Goal: Task Accomplishment & Management: Manage account settings

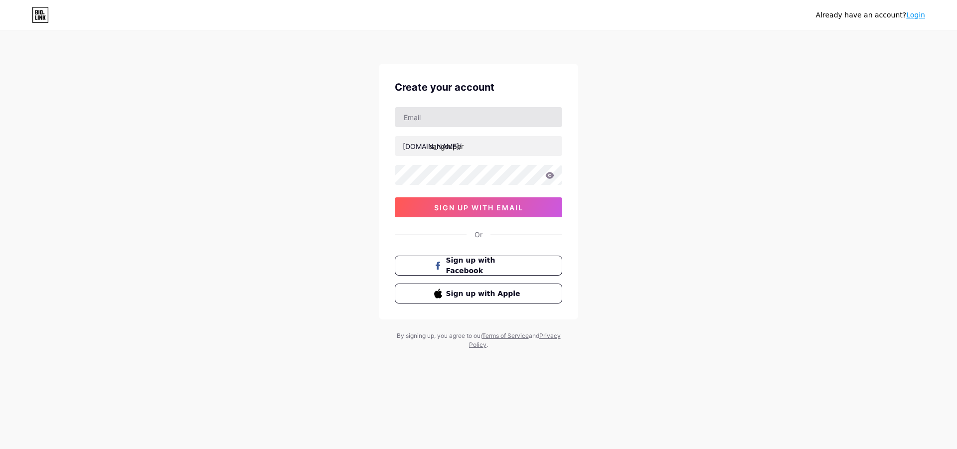
type input "[EMAIL_ADDRESS][DOMAIN_NAME]"
click at [550, 175] on icon at bounding box center [550, 175] width 8 height 6
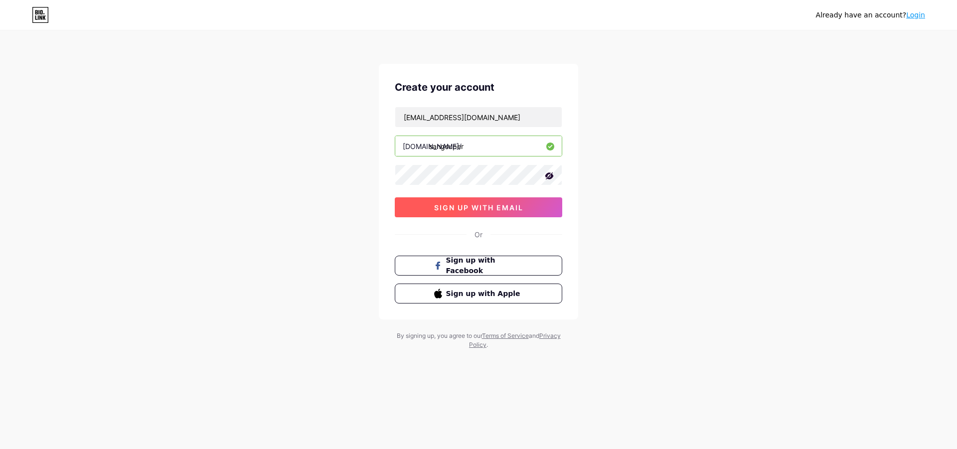
click at [515, 208] on span "sign up with email" at bounding box center [478, 207] width 89 height 8
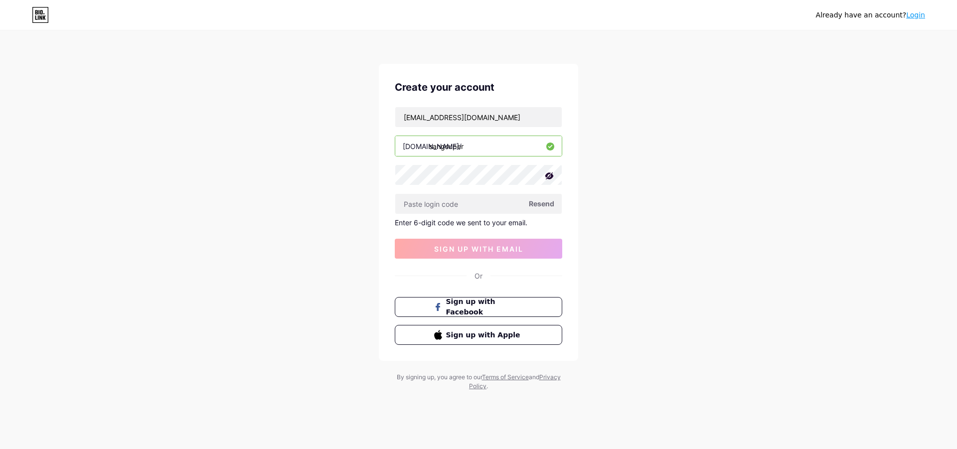
click at [545, 203] on span "Resend" at bounding box center [541, 203] width 25 height 10
click at [545, 203] on span at bounding box center [542, 204] width 14 height 14
click at [545, 203] on span at bounding box center [541, 203] width 14 height 14
click at [545, 203] on span at bounding box center [542, 204] width 14 height 14
click at [545, 203] on span "Resend" at bounding box center [541, 203] width 25 height 10
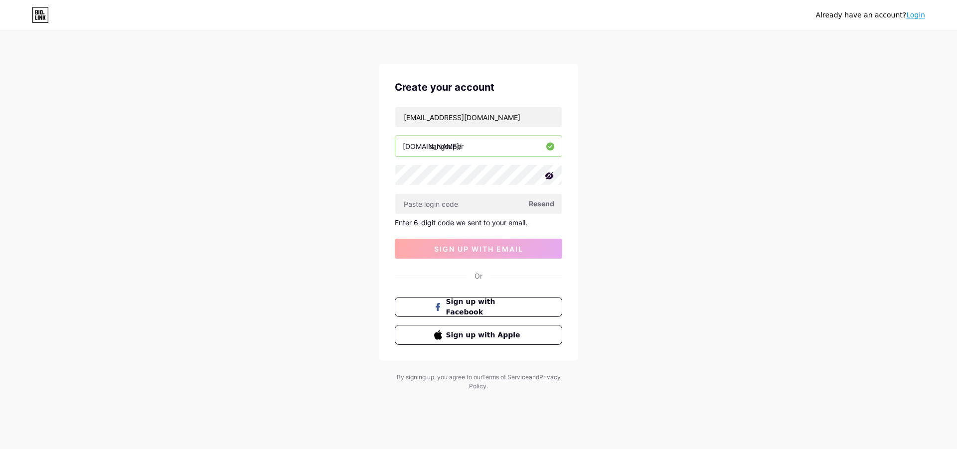
click at [0, 0] on span at bounding box center [0, 0] width 0 height 0
click at [545, 203] on span at bounding box center [542, 204] width 14 height 14
click at [545, 203] on span at bounding box center [541, 203] width 15 height 15
click at [545, 203] on span at bounding box center [541, 203] width 13 height 13
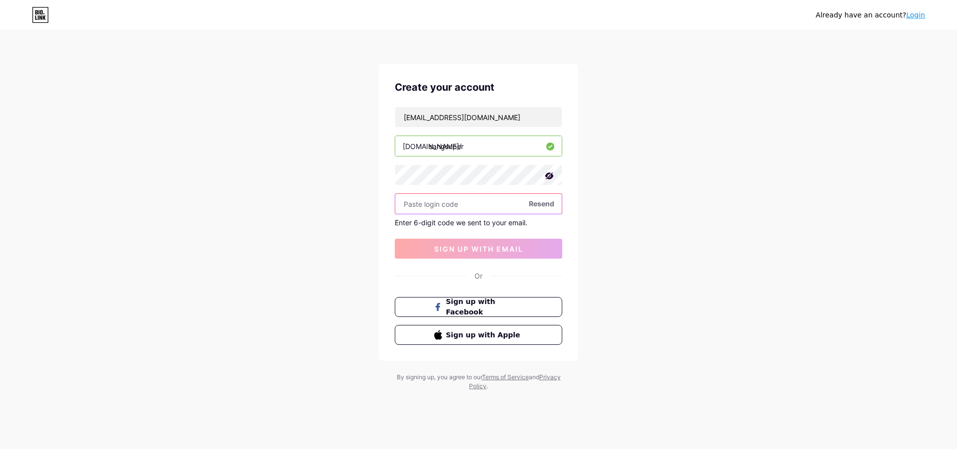
click at [479, 201] on input "text" at bounding box center [478, 204] width 167 height 20
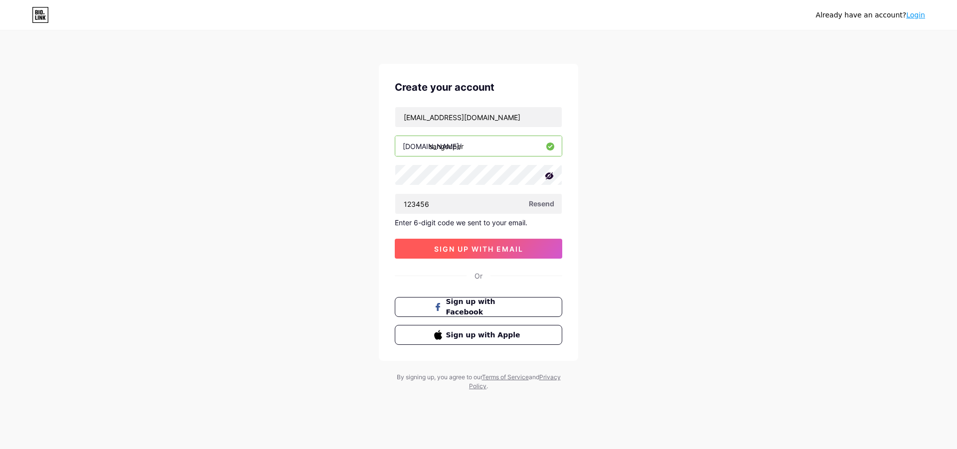
click at [512, 251] on span "sign up with email" at bounding box center [478, 249] width 89 height 8
drag, startPoint x: 470, startPoint y: 209, endPoint x: 387, endPoint y: 197, distance: 83.6
click at [387, 197] on div "Create your account nguyenquangsangk2@gmail.com bio.link/ sangsuper 123456 Rese…" at bounding box center [478, 212] width 199 height 297
type input "111102"
click at [481, 258] on button "sign up with email" at bounding box center [479, 249] width 168 height 20
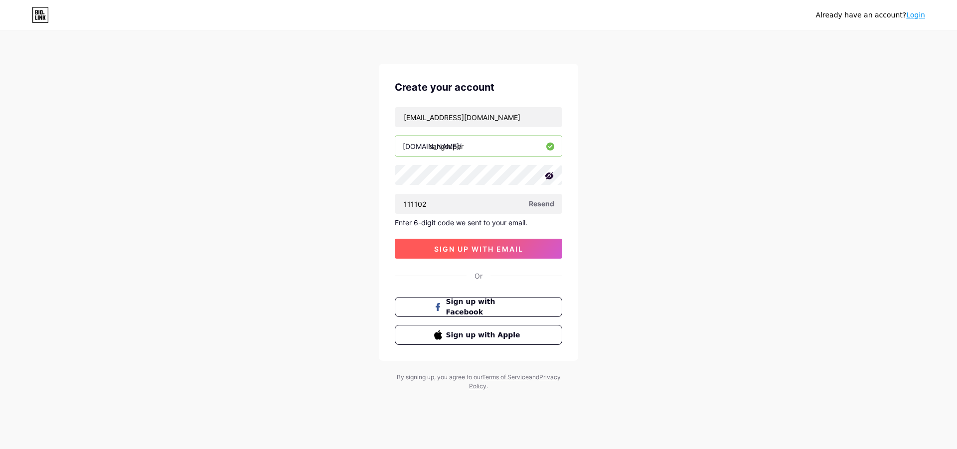
click at [478, 253] on button "sign up with email" at bounding box center [479, 249] width 168 height 20
click at [478, 253] on span at bounding box center [478, 248] width 11 height 11
click at [478, 253] on button "sign up with email" at bounding box center [479, 249] width 168 height 20
click at [478, 253] on span at bounding box center [478, 248] width 13 height 13
click at [478, 253] on button "sign up with email" at bounding box center [479, 249] width 168 height 20
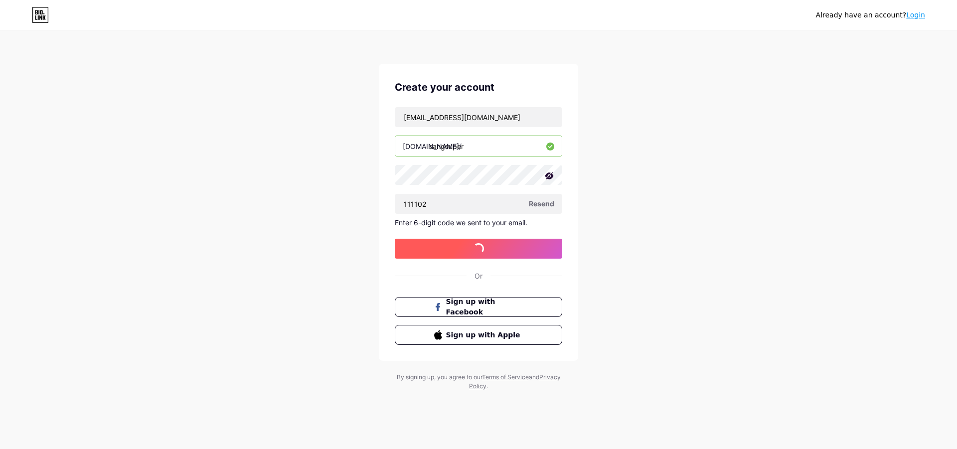
click at [478, 253] on span at bounding box center [478, 248] width 15 height 15
click at [478, 253] on button "sign up with email" at bounding box center [479, 249] width 168 height 20
click at [0, 0] on span at bounding box center [0, 0] width 0 height 0
click at [478, 253] on button "sign up with email" at bounding box center [479, 249] width 168 height 20
click at [478, 253] on span at bounding box center [478, 248] width 14 height 14
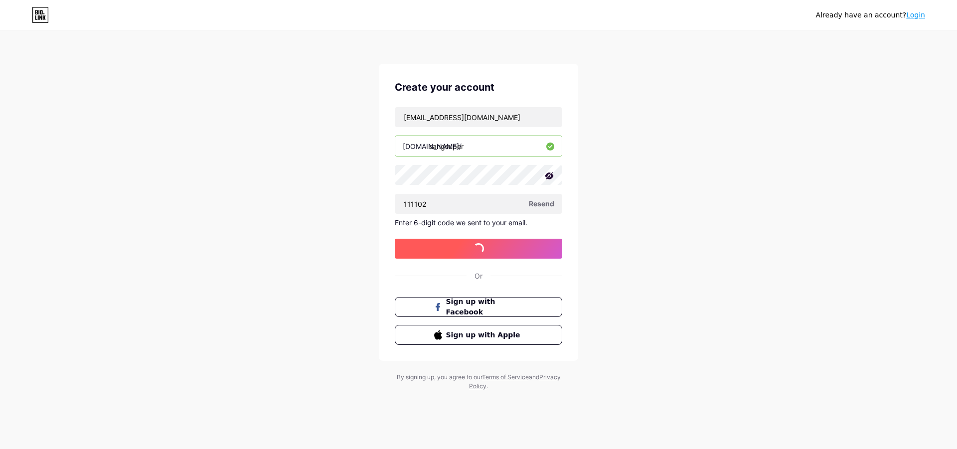
click at [478, 253] on button "sign up with email" at bounding box center [479, 249] width 168 height 20
click at [478, 253] on span at bounding box center [478, 248] width 14 height 14
click at [478, 253] on button "sign up with email" at bounding box center [479, 249] width 168 height 20
click at [0, 0] on span at bounding box center [0, 0] width 0 height 0
click at [478, 253] on button "sign up with email" at bounding box center [479, 249] width 168 height 20
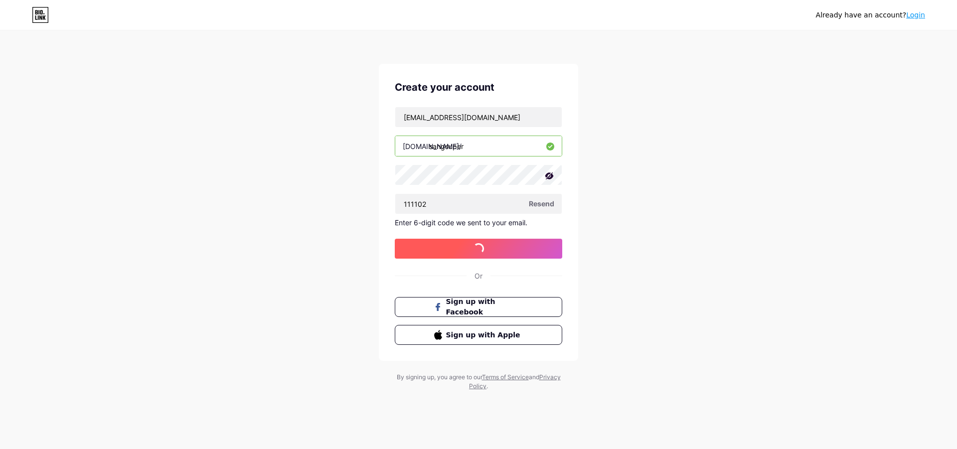
click at [478, 253] on span at bounding box center [478, 248] width 13 height 13
click at [478, 253] on button "sign up with email" at bounding box center [479, 249] width 168 height 20
click at [0, 0] on span at bounding box center [0, 0] width 0 height 0
click at [478, 253] on button "sign up with email" at bounding box center [479, 249] width 168 height 20
click at [478, 253] on span at bounding box center [478, 248] width 15 height 15
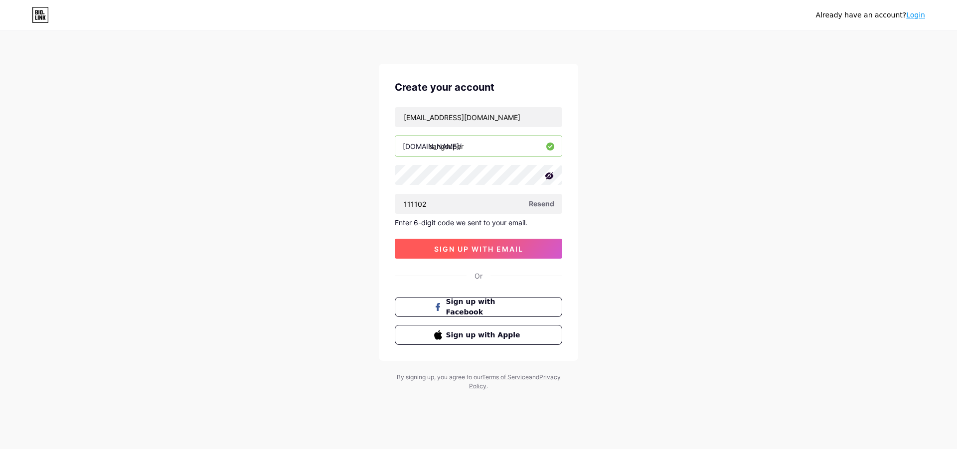
click at [478, 253] on button "sign up with email" at bounding box center [479, 249] width 168 height 20
click at [0, 0] on span at bounding box center [0, 0] width 0 height 0
click at [489, 241] on button "sign up with email" at bounding box center [479, 249] width 168 height 20
click at [489, 245] on button "sign up with email" at bounding box center [479, 249] width 168 height 20
click at [489, 245] on span "sign up with email" at bounding box center [478, 249] width 89 height 8
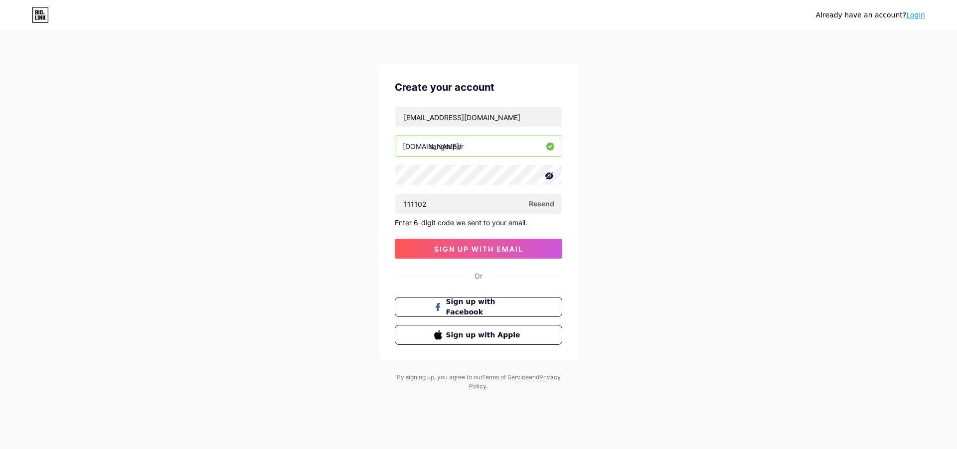
drag, startPoint x: 489, startPoint y: 245, endPoint x: 520, endPoint y: 214, distance: 43.7
click at [491, 243] on button "sign up with email" at bounding box center [479, 249] width 168 height 20
click at [534, 203] on span "Resend" at bounding box center [541, 203] width 25 height 10
click at [739, 173] on div "Already have an account? Login Create your account nguyenquangsangk2@gmail.com …" at bounding box center [478, 211] width 957 height 423
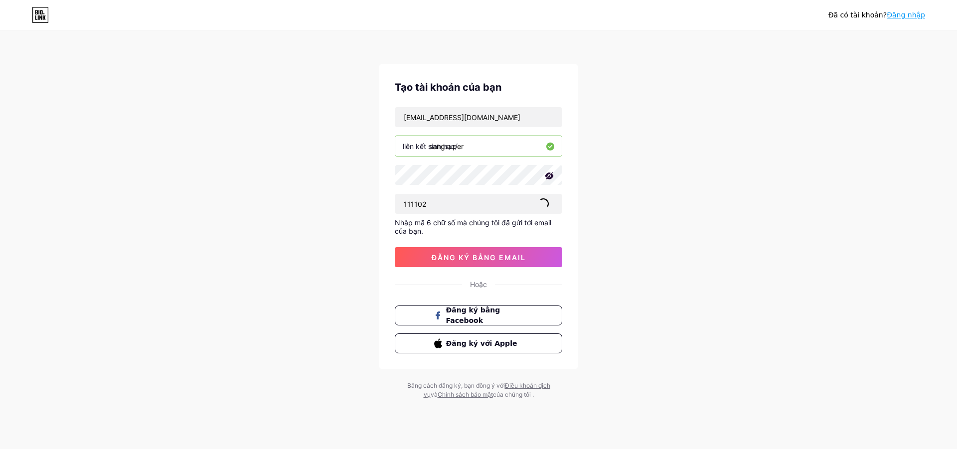
click at [541, 208] on span at bounding box center [543, 204] width 14 height 14
click at [491, 316] on font "Đăng ký bằng Facebook" at bounding box center [473, 315] width 55 height 19
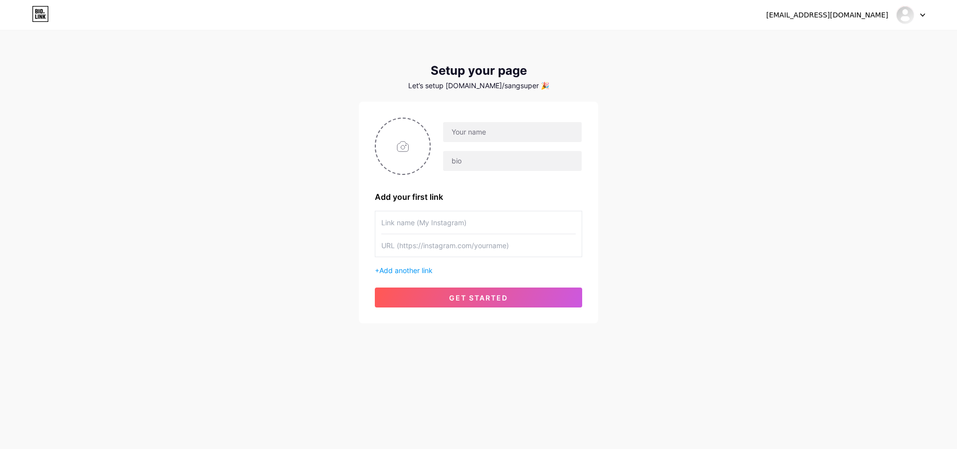
click at [429, 250] on input "text" at bounding box center [478, 245] width 194 height 22
click at [408, 270] on span "Add another link" at bounding box center [405, 270] width 53 height 8
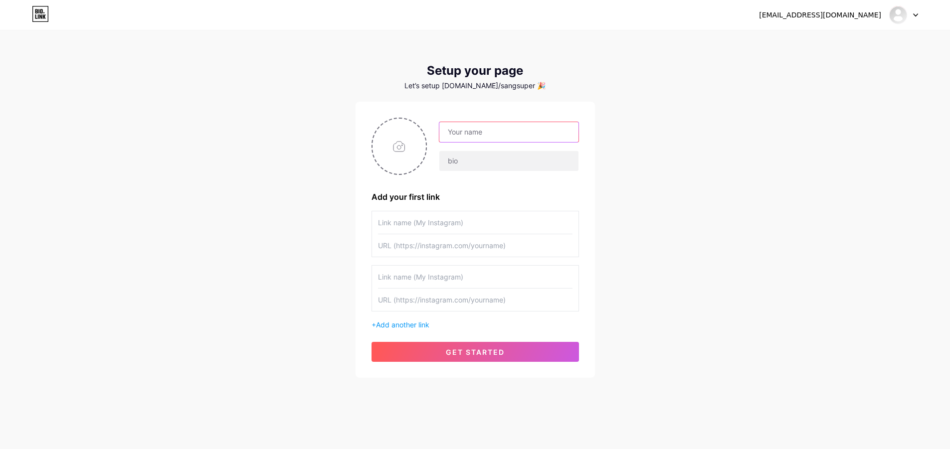
click at [488, 124] on input "text" at bounding box center [508, 132] width 139 height 20
click at [378, 151] on input "file" at bounding box center [399, 146] width 54 height 55
click at [411, 162] on input "file" at bounding box center [399, 146] width 54 height 55
type input "C:\fakepath\489621183_18048537050348758_5485121932564106365_n.jpg"
click at [403, 156] on input "file" at bounding box center [399, 146] width 54 height 55
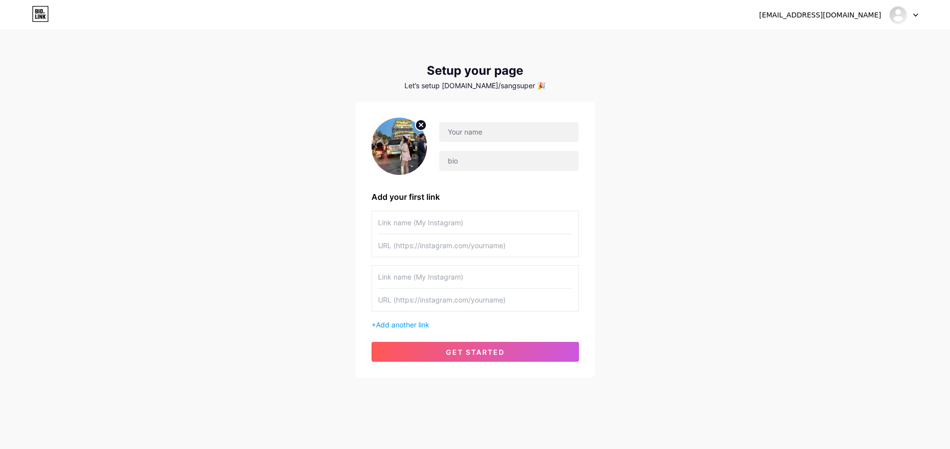
click at [421, 123] on circle at bounding box center [420, 125] width 11 height 11
click at [950, 449] on html "[EMAIL_ADDRESS][DOMAIN_NAME] Dashboard Logout Setup your page Let’s setup [DOMA…" at bounding box center [475, 225] width 950 height 450
click at [419, 147] on input "file" at bounding box center [399, 146] width 54 height 55
type input "C:\fakepath\beauty_1750840645580.jpeg"
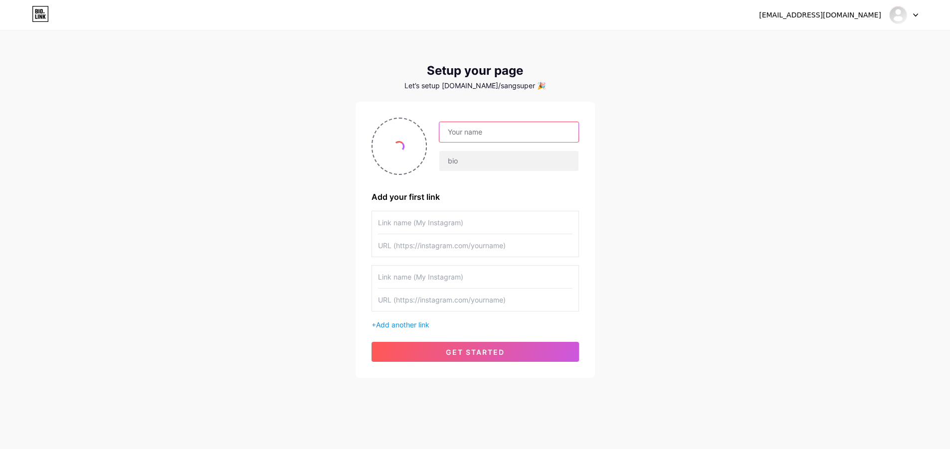
click at [510, 133] on input "text" at bounding box center [508, 132] width 139 height 20
click at [477, 132] on input "text" at bounding box center [508, 132] width 139 height 20
click at [496, 132] on input "text" at bounding box center [508, 132] width 139 height 20
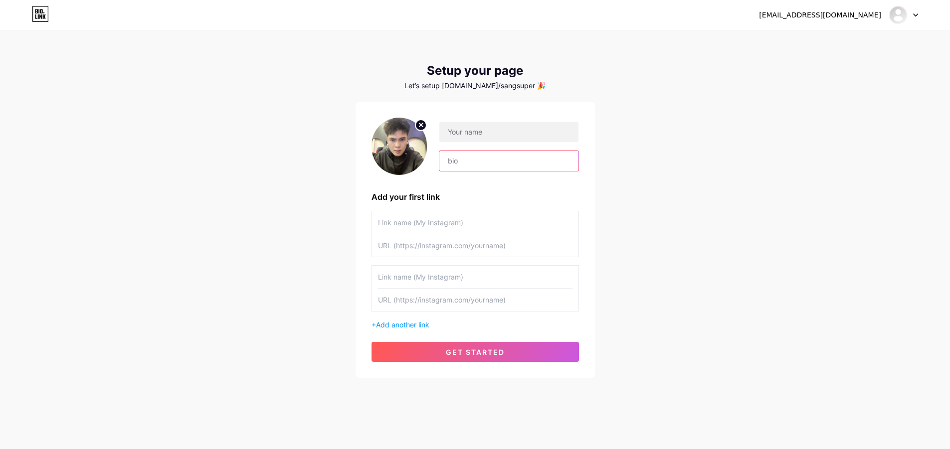
click at [474, 156] on input "text" at bounding box center [508, 161] width 139 height 20
click at [466, 140] on input "text" at bounding box center [508, 132] width 139 height 20
click at [406, 231] on input "text" at bounding box center [475, 222] width 194 height 22
click at [400, 329] on div "+ Add another link" at bounding box center [474, 324] width 207 height 10
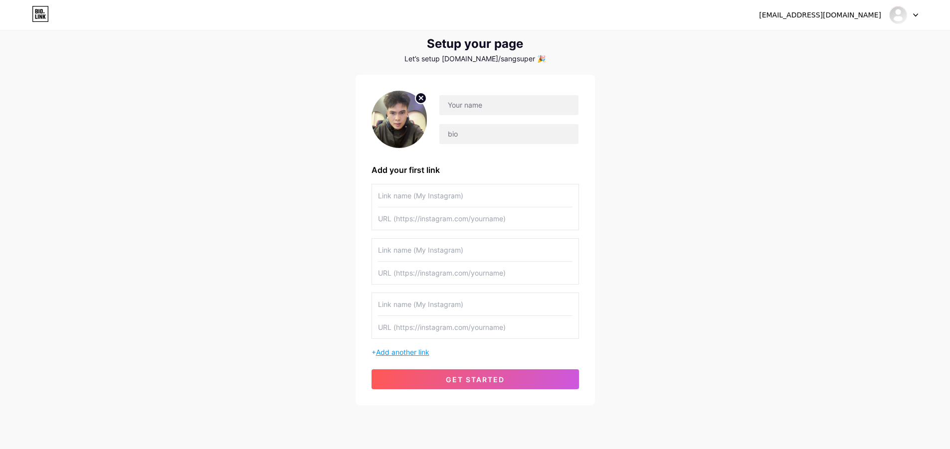
scroll to position [5, 0]
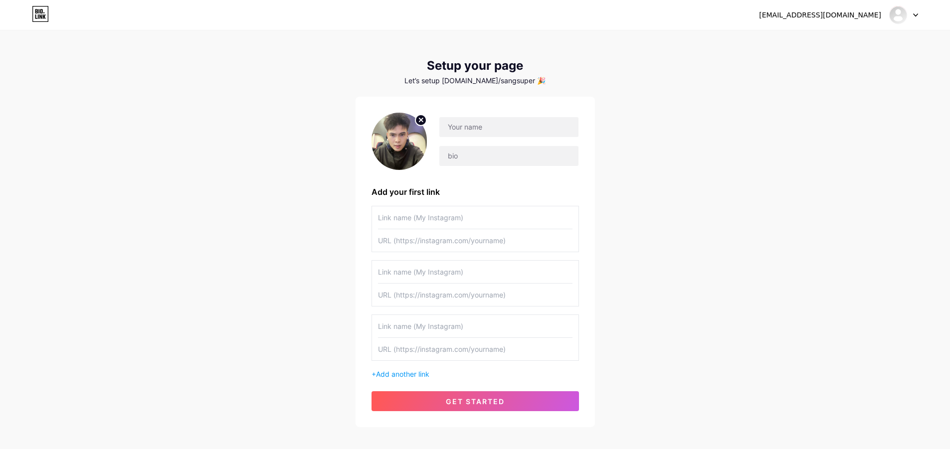
click at [410, 321] on input "text" at bounding box center [475, 326] width 194 height 22
click at [390, 221] on input "text" at bounding box center [475, 217] width 194 height 22
type input "FaceBook"
click at [404, 244] on input "text" at bounding box center [475, 240] width 194 height 22
paste input "[URL][DOMAIN_NAME]"
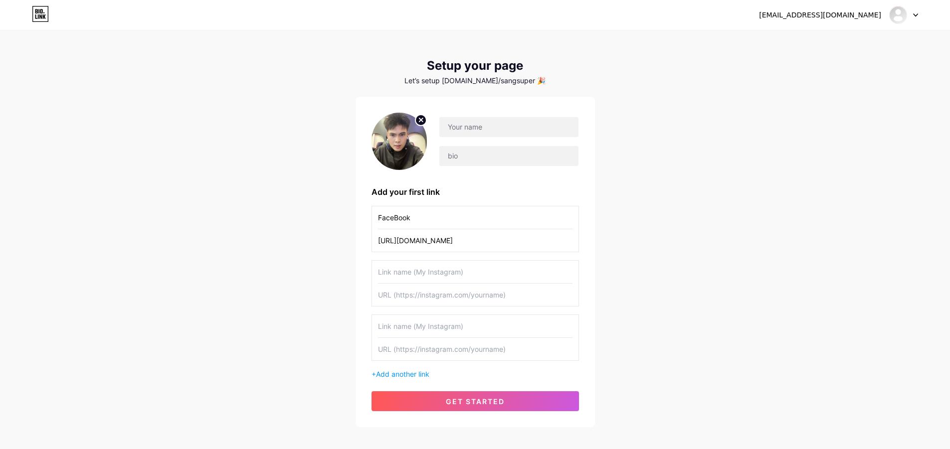
scroll to position [0, 14]
type input "[URL][DOMAIN_NAME]"
click at [487, 274] on input "text" at bounding box center [475, 272] width 194 height 22
click at [518, 122] on input "text" at bounding box center [508, 127] width 139 height 20
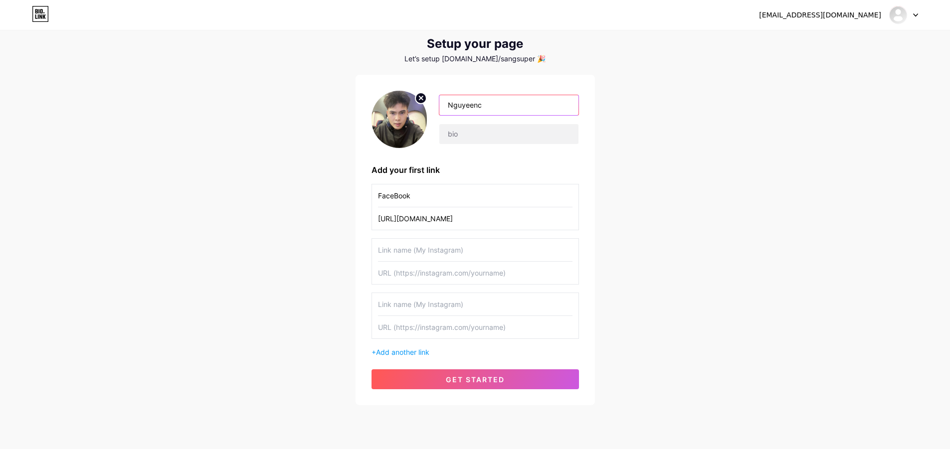
scroll to position [5, 0]
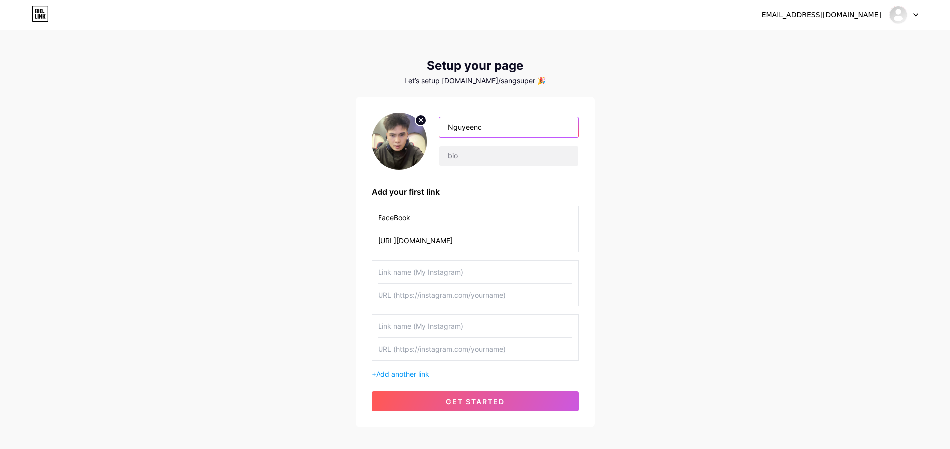
drag, startPoint x: 533, startPoint y: 129, endPoint x: 410, endPoint y: 130, distance: 123.1
click at [410, 130] on div "Nguyeenc" at bounding box center [474, 141] width 207 height 57
click at [489, 133] on input "Nguyeenc" at bounding box center [508, 127] width 139 height 20
drag, startPoint x: 503, startPoint y: 124, endPoint x: 428, endPoint y: 125, distance: 74.3
click at [428, 125] on div "Nguyeenc" at bounding box center [503, 142] width 152 height 50
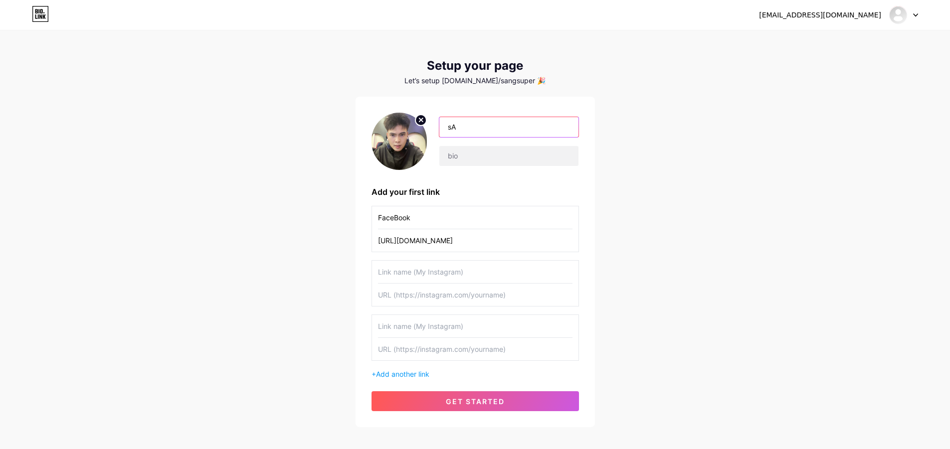
type input "s"
type input "S"
type input "NQS"
click at [480, 155] on input "text" at bounding box center [508, 156] width 139 height 20
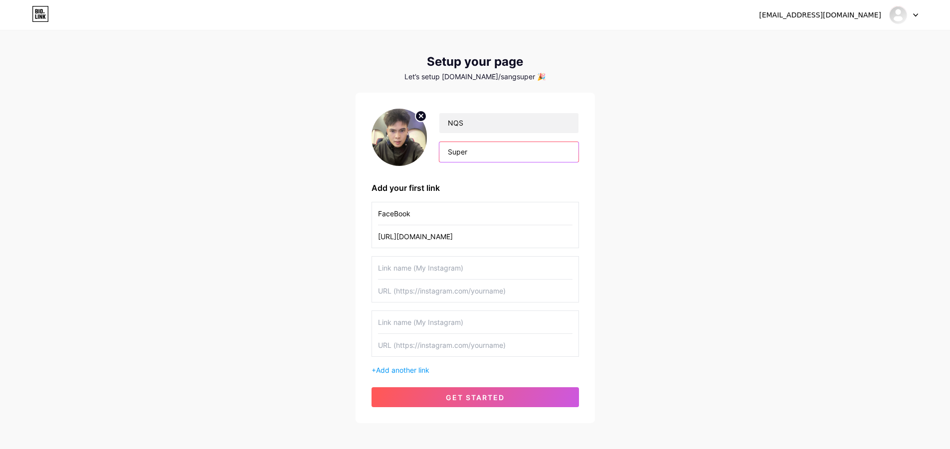
scroll to position [55, 0]
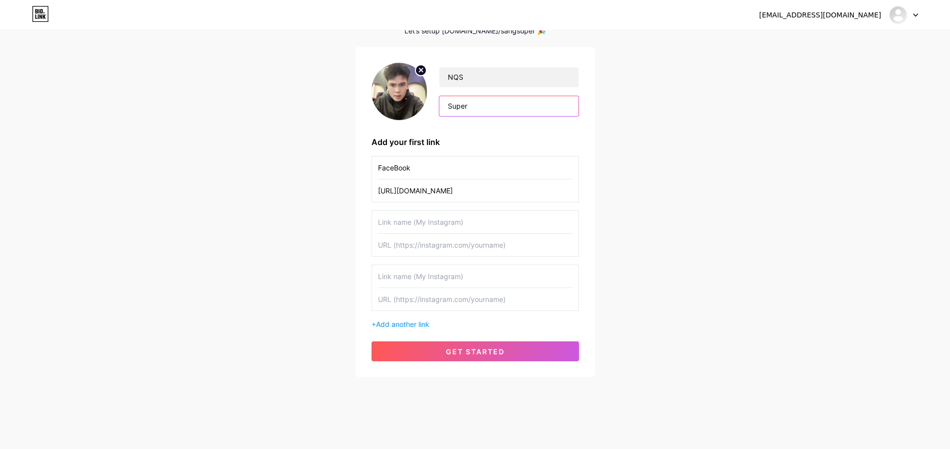
type input "Super"
click at [465, 350] on span "get started" at bounding box center [475, 351] width 59 height 8
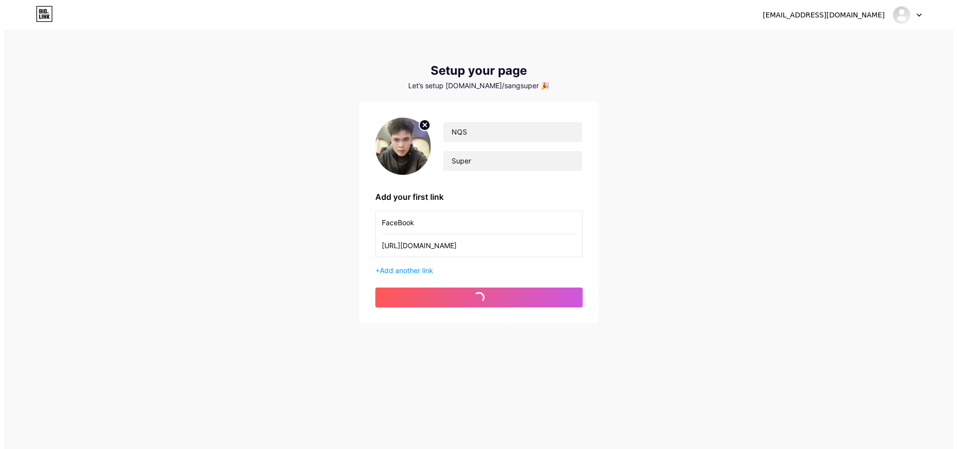
scroll to position [0, 0]
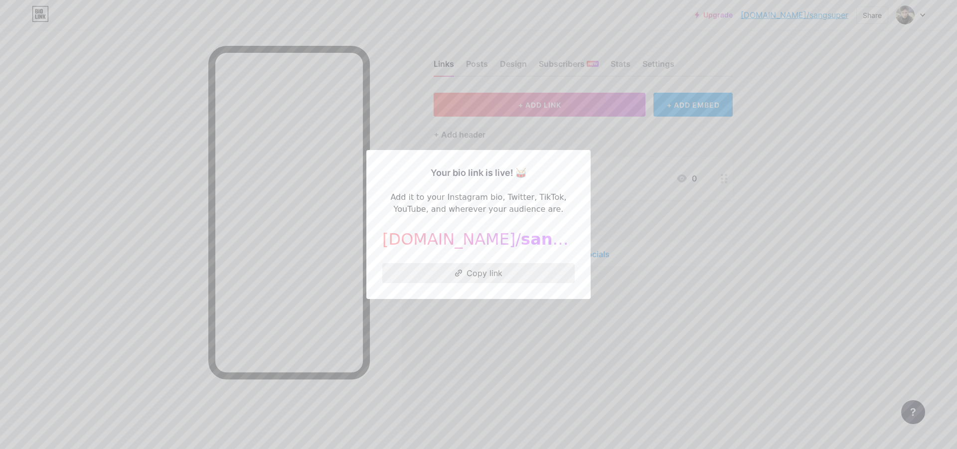
click at [455, 274] on icon at bounding box center [458, 273] width 7 height 7
click at [452, 278] on button "Copy link" at bounding box center [478, 273] width 192 height 20
click at [674, 187] on div at bounding box center [478, 224] width 957 height 449
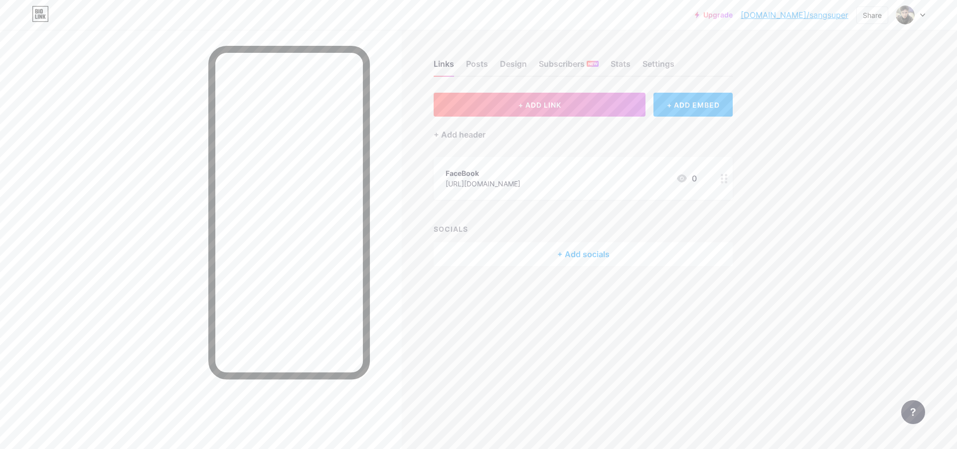
click at [685, 105] on div "+ ADD EMBED" at bounding box center [693, 105] width 79 height 24
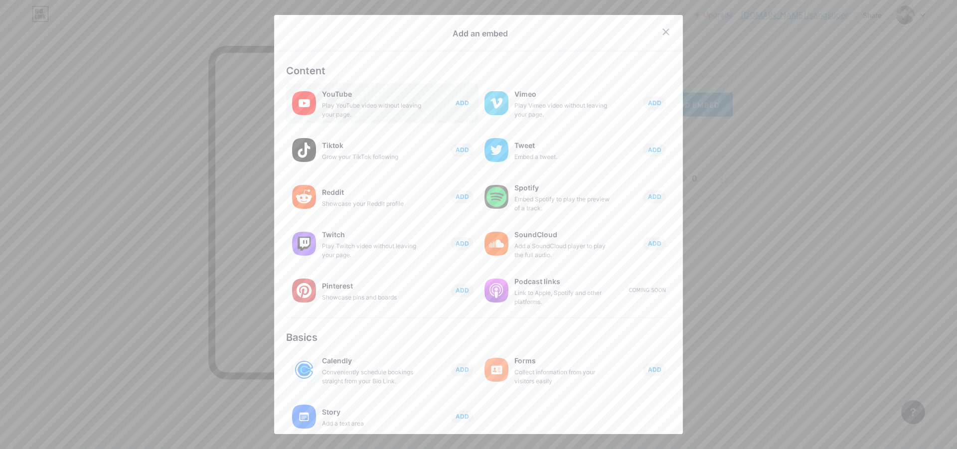
click at [459, 101] on span "ADD" at bounding box center [462, 103] width 13 height 8
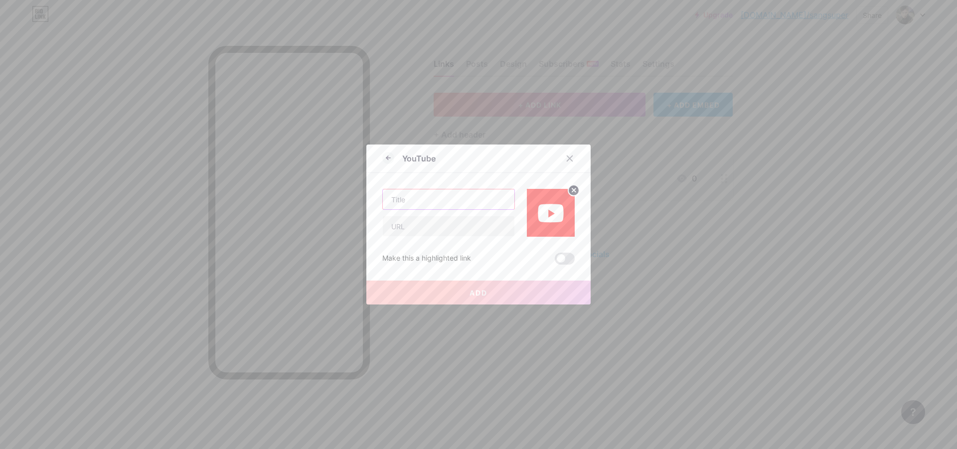
click at [441, 197] on input "text" at bounding box center [449, 199] width 132 height 20
type input "Youtobe"
click at [392, 232] on input "text" at bounding box center [449, 226] width 132 height 20
paste input "[URL][DOMAIN_NAME]"
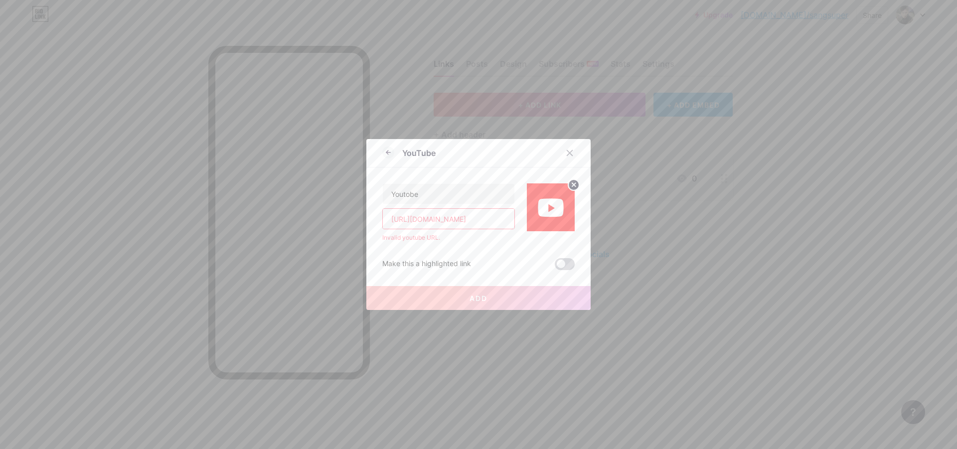
type input "[URL][DOMAIN_NAME]"
click at [563, 262] on span at bounding box center [565, 264] width 20 height 12
click at [555, 267] on input "checkbox" at bounding box center [555, 267] width 0 height 0
click at [563, 262] on span at bounding box center [565, 264] width 20 height 12
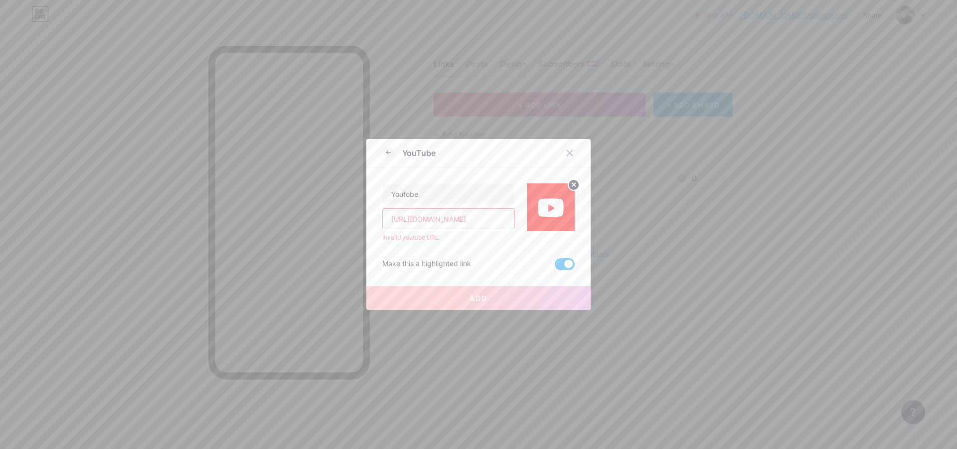
click at [555, 267] on input "checkbox" at bounding box center [555, 267] width 0 height 0
click at [488, 279] on div "Thêm vào" at bounding box center [478, 290] width 224 height 40
click at [568, 265] on span at bounding box center [565, 264] width 20 height 12
click at [555, 267] on input "checkbox" at bounding box center [555, 267] width 0 height 0
click at [500, 305] on button "Thêm vào" at bounding box center [478, 298] width 224 height 24
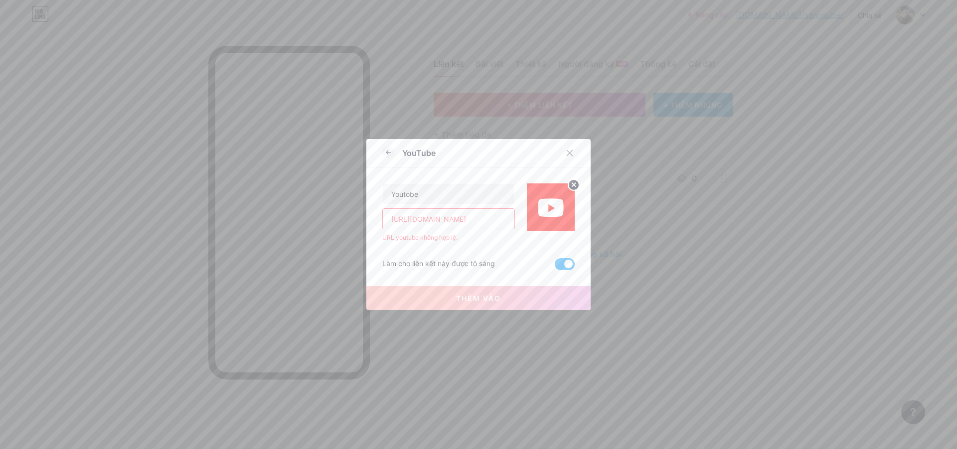
click at [555, 259] on span at bounding box center [565, 264] width 20 height 12
click at [555, 267] on input "checkbox" at bounding box center [555, 267] width 0 height 0
click at [470, 305] on button "Thêm vào" at bounding box center [478, 298] width 224 height 24
click at [446, 195] on input "Youtobe" at bounding box center [449, 194] width 132 height 20
click at [402, 193] on input "Youtobe" at bounding box center [449, 194] width 132 height 20
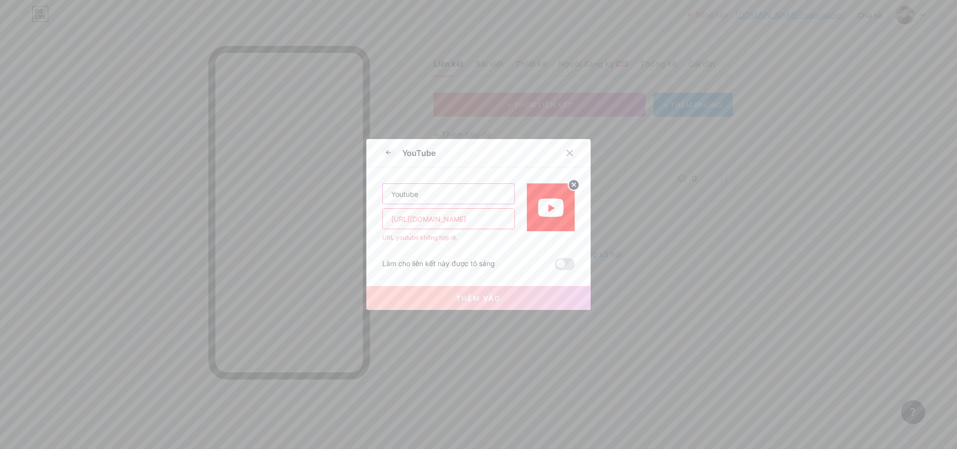
type input "Youtube"
click at [473, 240] on div "URL youtube không hợp lệ." at bounding box center [448, 237] width 133 height 9
click at [406, 224] on input "[URL][DOMAIN_NAME]" at bounding box center [449, 219] width 132 height 20
drag, startPoint x: 384, startPoint y: 222, endPoint x: 721, endPoint y: 210, distance: 336.7
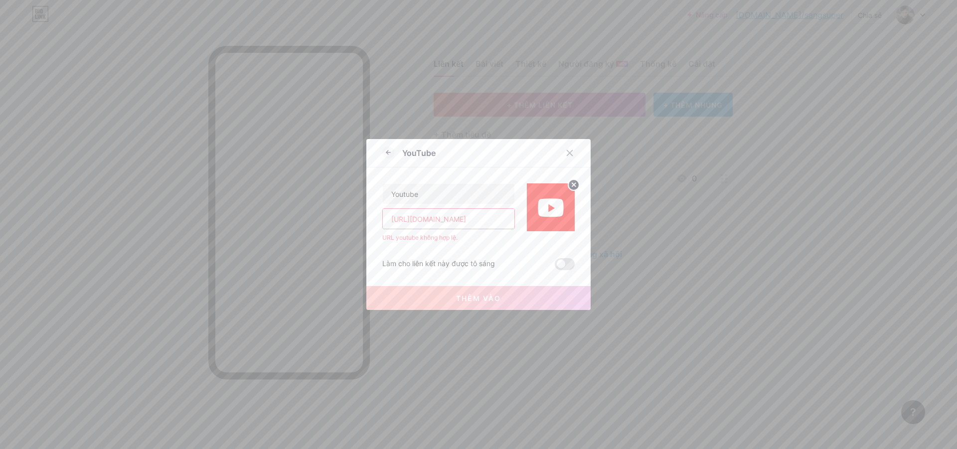
click at [721, 210] on div "YouTube Youtube [URL][DOMAIN_NAME] URL youtube không hợp lệ. Làm cho liên kết n…" at bounding box center [478, 224] width 957 height 449
paste input "text"
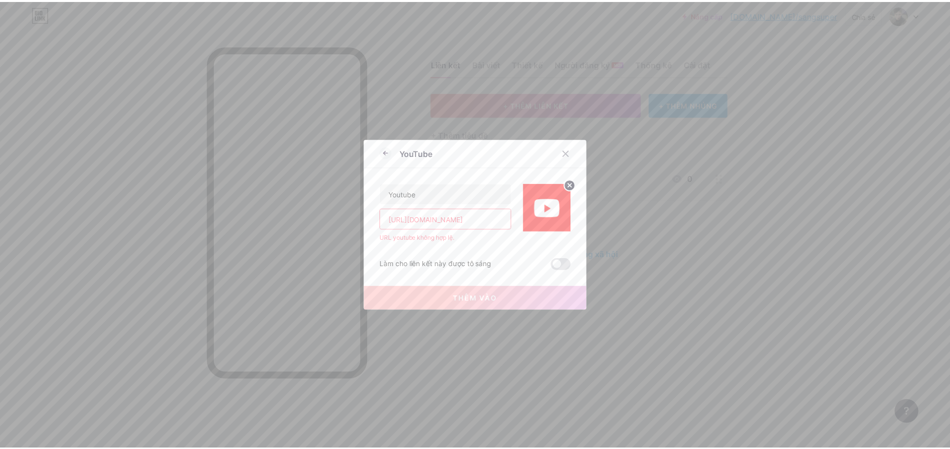
scroll to position [0, 0]
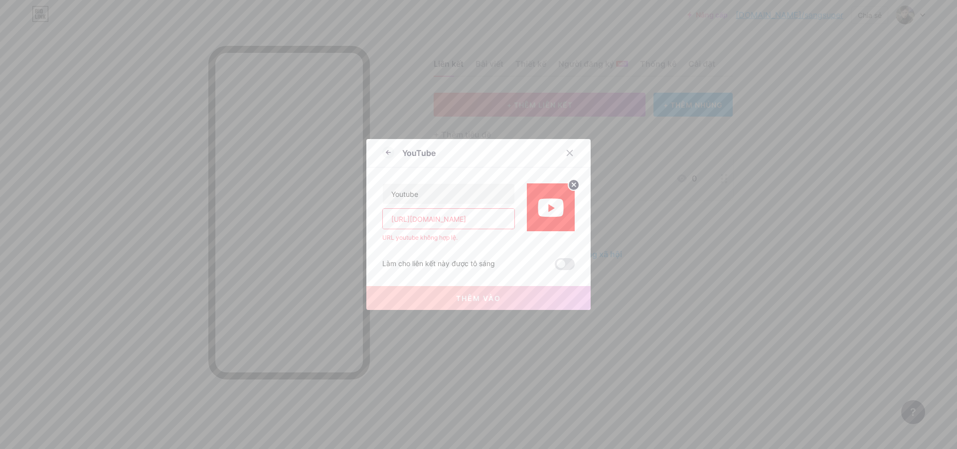
drag, startPoint x: 389, startPoint y: 218, endPoint x: 257, endPoint y: 211, distance: 132.3
click at [257, 211] on div "YouTube Youtube [URL][DOMAIN_NAME] URL youtube không hợp lệ. Làm cho liên kết n…" at bounding box center [478, 224] width 957 height 449
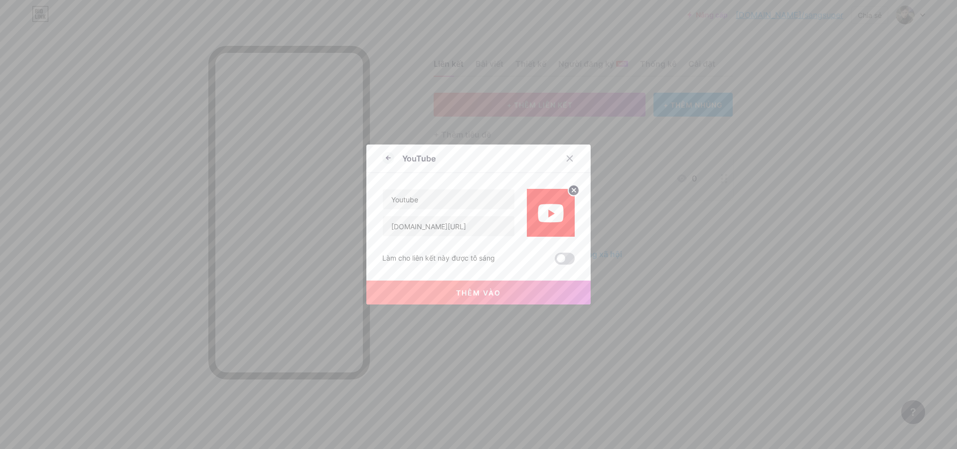
click at [564, 257] on span at bounding box center [565, 259] width 20 height 12
click at [555, 261] on input "checkbox" at bounding box center [555, 261] width 0 height 0
click at [386, 227] on input "[DOMAIN_NAME][URL]" at bounding box center [449, 226] width 132 height 20
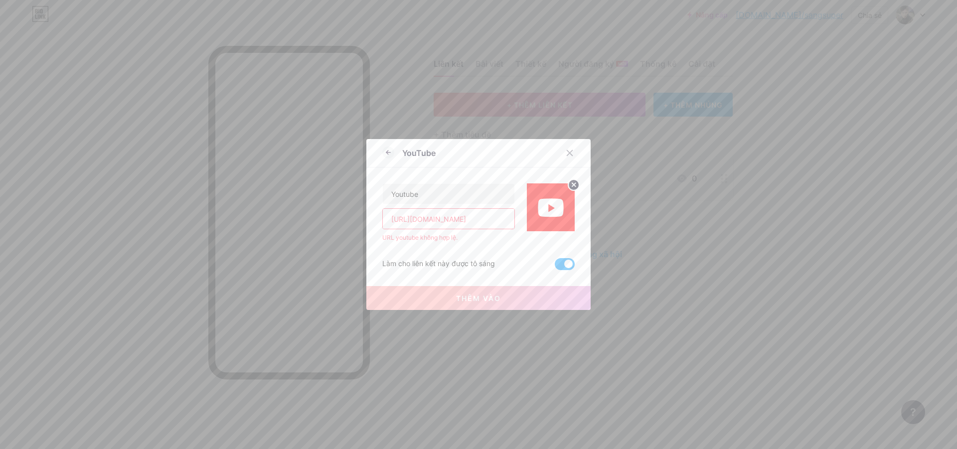
click at [412, 222] on input "[URL][DOMAIN_NAME]" at bounding box center [449, 219] width 132 height 20
click at [413, 216] on input "[URL][DOMAIN_NAME]" at bounding box center [449, 219] width 132 height 20
drag, startPoint x: 407, startPoint y: 219, endPoint x: 344, endPoint y: 221, distance: 62.8
click at [344, 221] on div "YouTube Youtube [URL][DOMAIN_NAME] URL youtube không hợp lệ. Làm cho liên kết n…" at bounding box center [478, 224] width 957 height 449
click at [390, 222] on input "//[DOMAIN_NAME][URL]" at bounding box center [449, 219] width 132 height 20
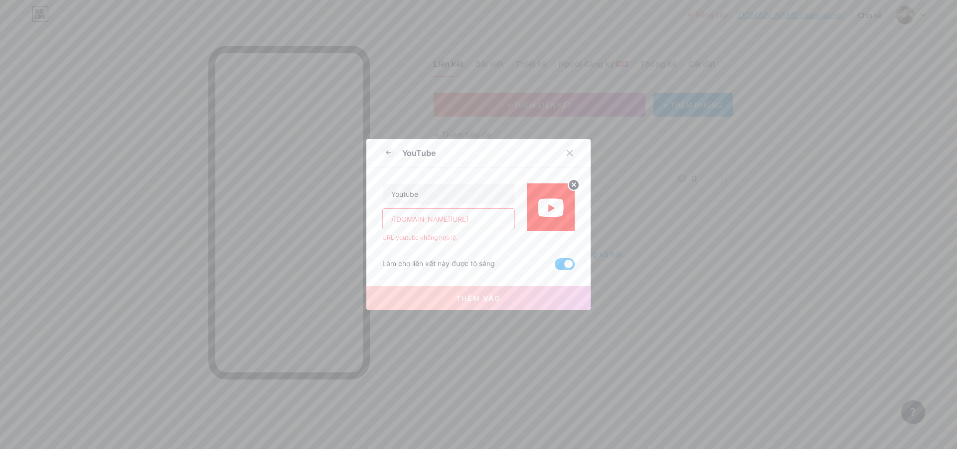
click at [391, 220] on input "/[DOMAIN_NAME][URL]" at bounding box center [449, 219] width 132 height 20
type input "[DOMAIN_NAME][URL]"
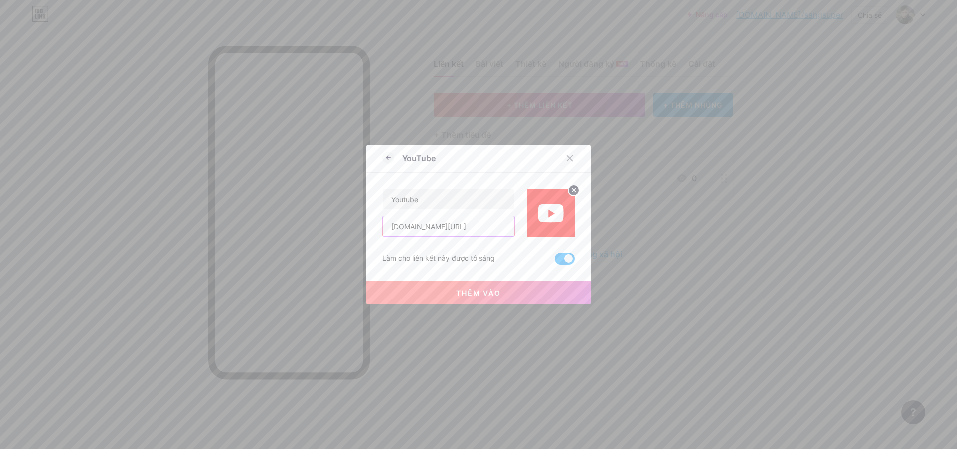
drag, startPoint x: 385, startPoint y: 229, endPoint x: 481, endPoint y: 226, distance: 95.3
click at [643, 230] on div "YouTube Youtube [DOMAIN_NAME][URL] Làm cho liên kết này được tô sáng Thêm vào H…" at bounding box center [478, 224] width 957 height 449
click at [525, 252] on div "Làm cho liên kết này được tô sáng Thêm vào" at bounding box center [478, 251] width 192 height 28
click at [519, 288] on button "Thêm vào" at bounding box center [478, 293] width 224 height 24
click at [493, 291] on font "Thêm vào" at bounding box center [478, 293] width 45 height 8
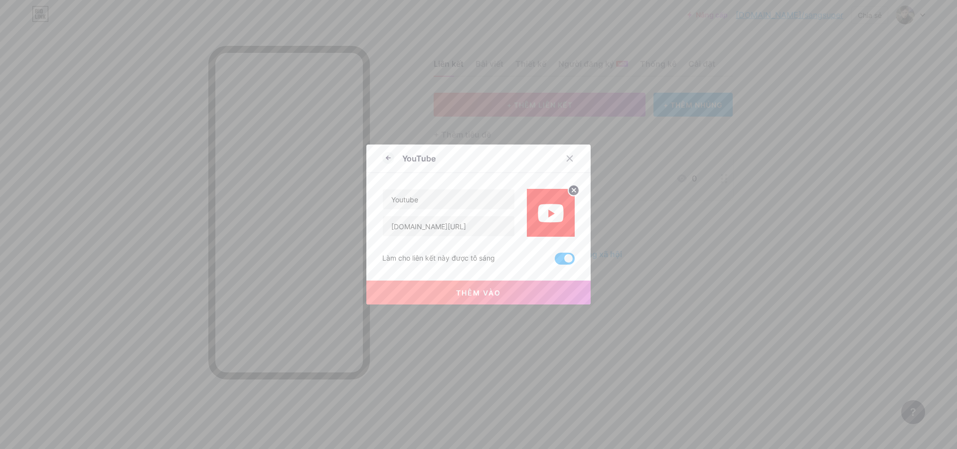
click at [465, 292] on font "Thêm vào" at bounding box center [478, 293] width 45 height 8
click at [461, 292] on font "Thêm vào" at bounding box center [478, 293] width 45 height 8
drag, startPoint x: 461, startPoint y: 292, endPoint x: 587, endPoint y: 248, distance: 133.8
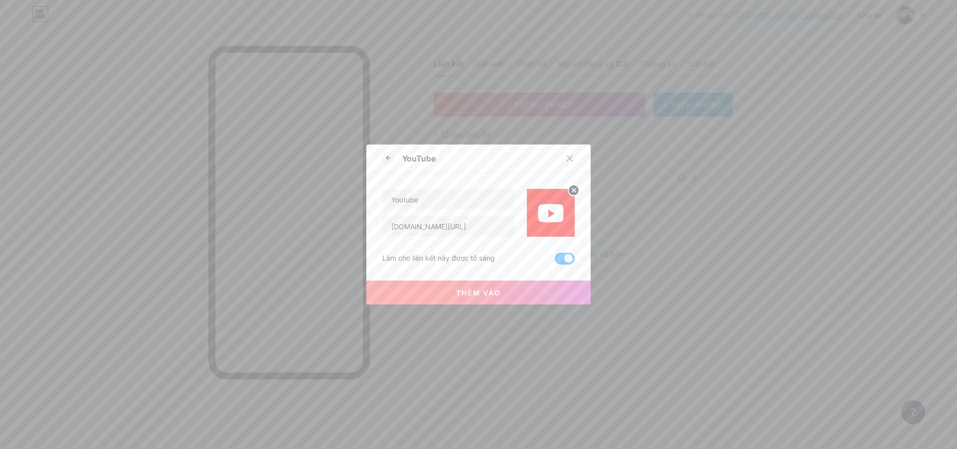
click at [465, 290] on font "Thêm vào" at bounding box center [478, 293] width 45 height 8
click at [563, 258] on span at bounding box center [565, 259] width 20 height 12
click at [555, 261] on input "checkbox" at bounding box center [555, 261] width 0 height 0
click at [459, 287] on button "Thêm vào" at bounding box center [478, 293] width 224 height 24
drag, startPoint x: 567, startPoint y: 165, endPoint x: 531, endPoint y: 249, distance: 92.0
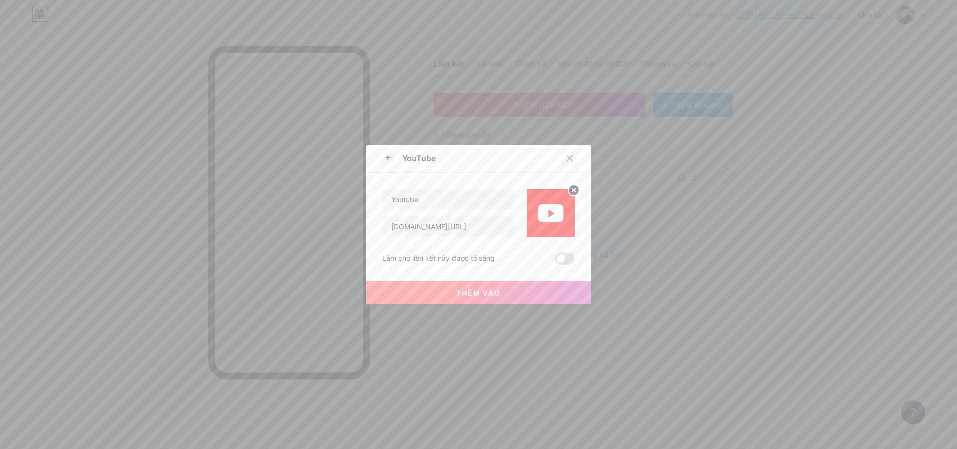
click at [567, 165] on div at bounding box center [570, 159] width 18 height 18
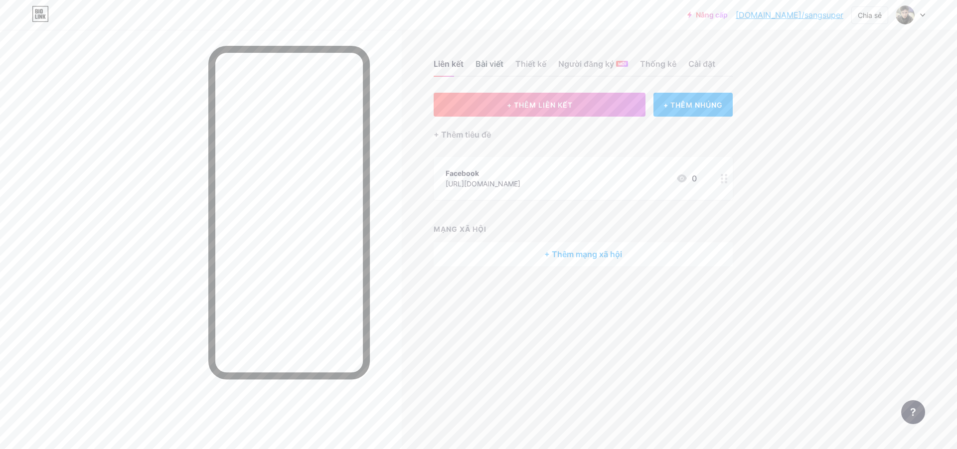
click at [490, 67] on font "Bài viết" at bounding box center [490, 64] width 28 height 10
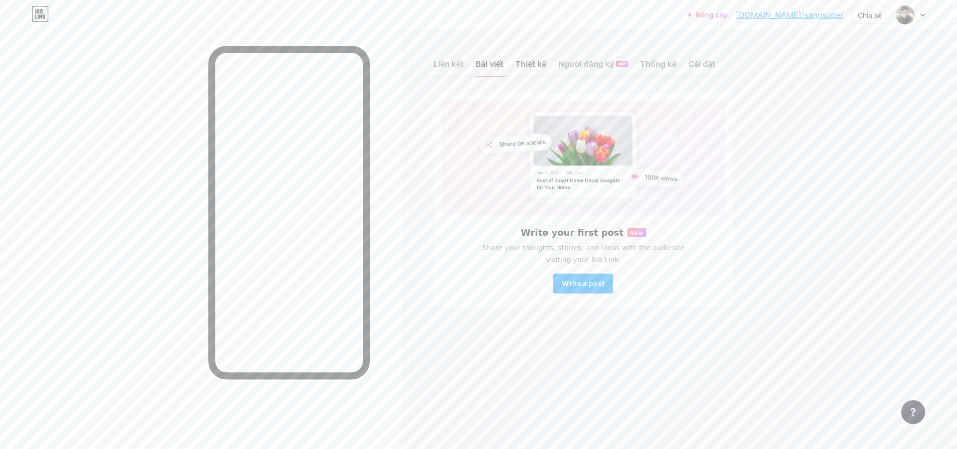
click at [545, 60] on font "Thiết kế" at bounding box center [530, 64] width 31 height 10
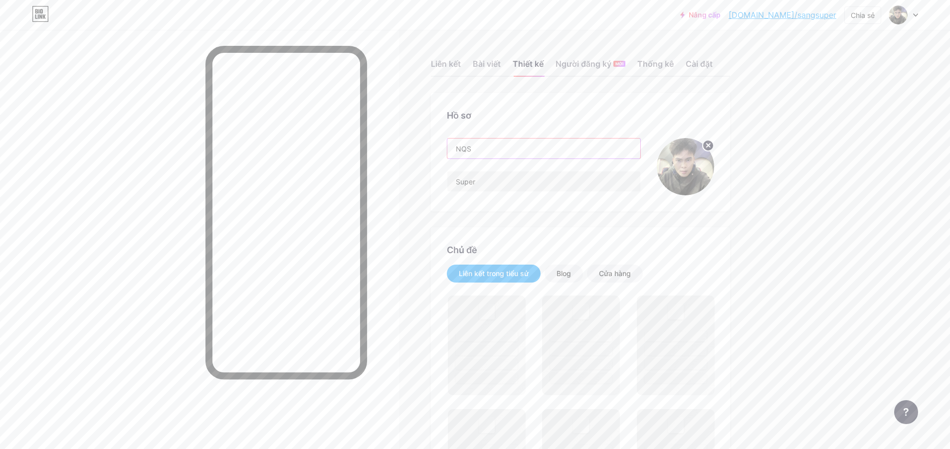
drag, startPoint x: 502, startPoint y: 148, endPoint x: 405, endPoint y: 153, distance: 96.4
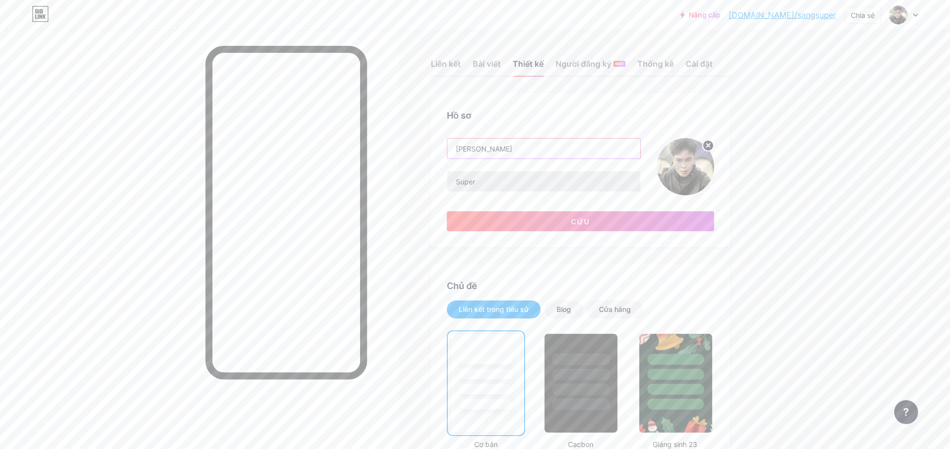
type input "[PERSON_NAME]"
drag, startPoint x: 517, startPoint y: 182, endPoint x: 437, endPoint y: 179, distance: 79.8
click at [437, 179] on div "Hồ sơ [PERSON_NAME] Super Cứu" at bounding box center [580, 170] width 299 height 155
drag, startPoint x: 487, startPoint y: 181, endPoint x: 452, endPoint y: 181, distance: 34.9
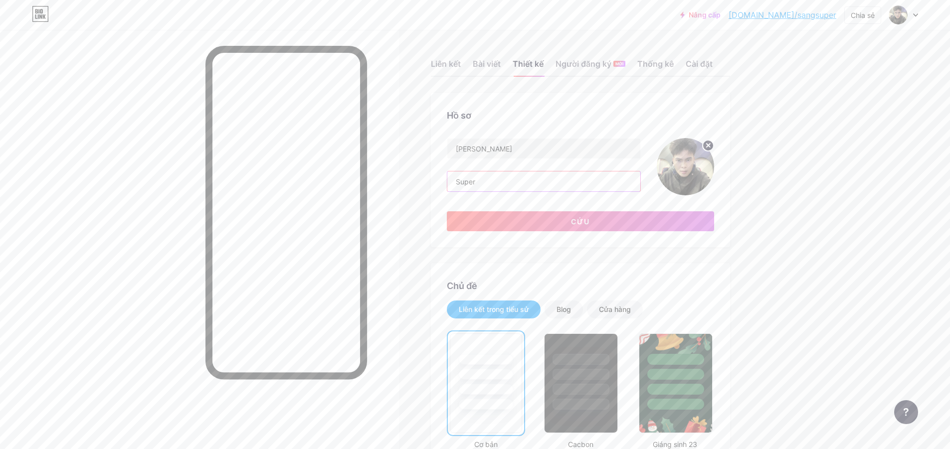
click at [452, 181] on input "Super" at bounding box center [543, 181] width 193 height 20
type input "D"
click at [558, 219] on button "Cứu" at bounding box center [580, 221] width 267 height 20
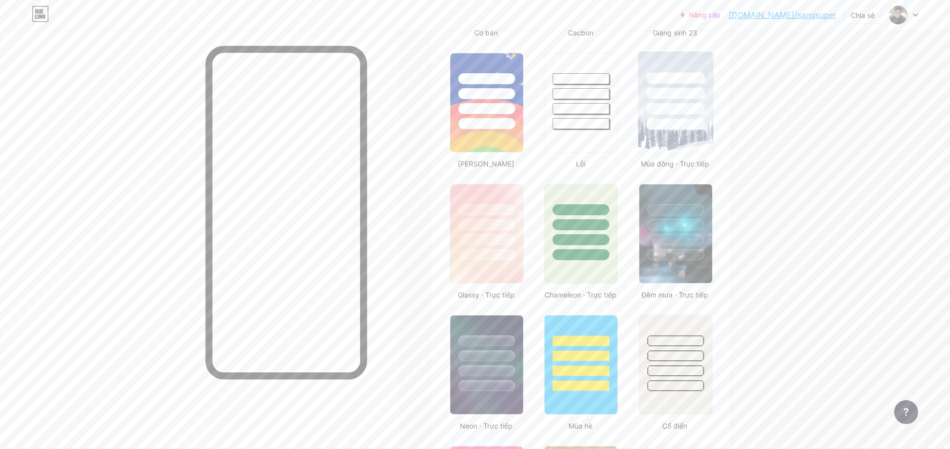
scroll to position [399, 0]
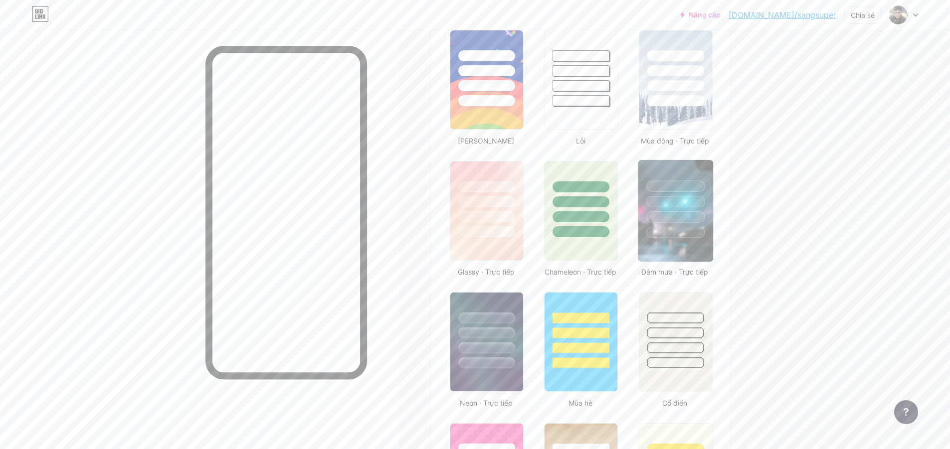
click at [701, 224] on div at bounding box center [675, 199] width 75 height 78
click at [510, 227] on div at bounding box center [486, 232] width 58 height 11
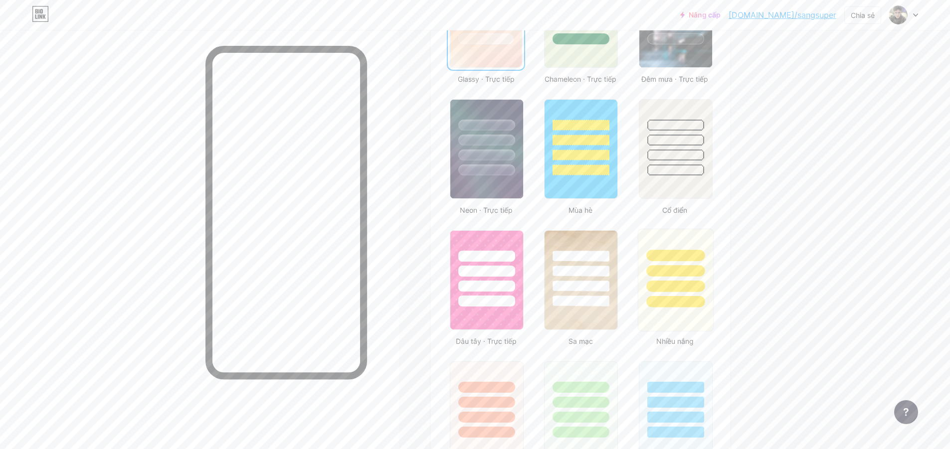
scroll to position [698, 0]
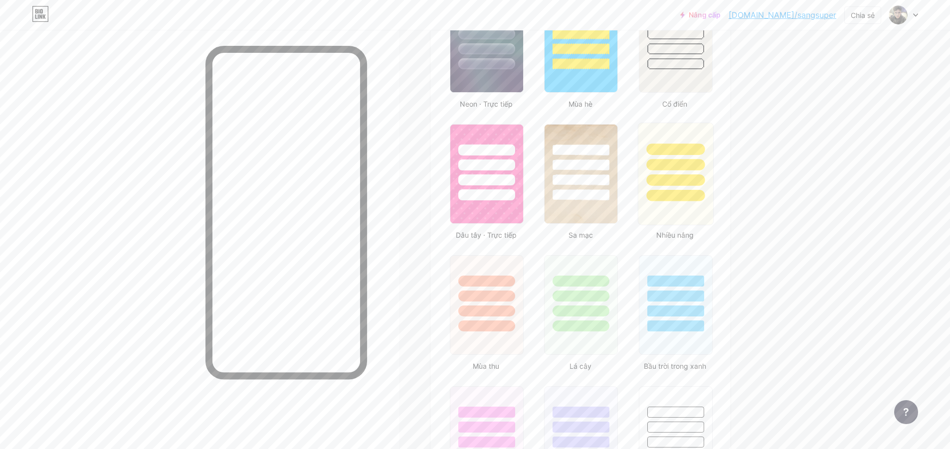
click at [681, 190] on div at bounding box center [675, 195] width 58 height 11
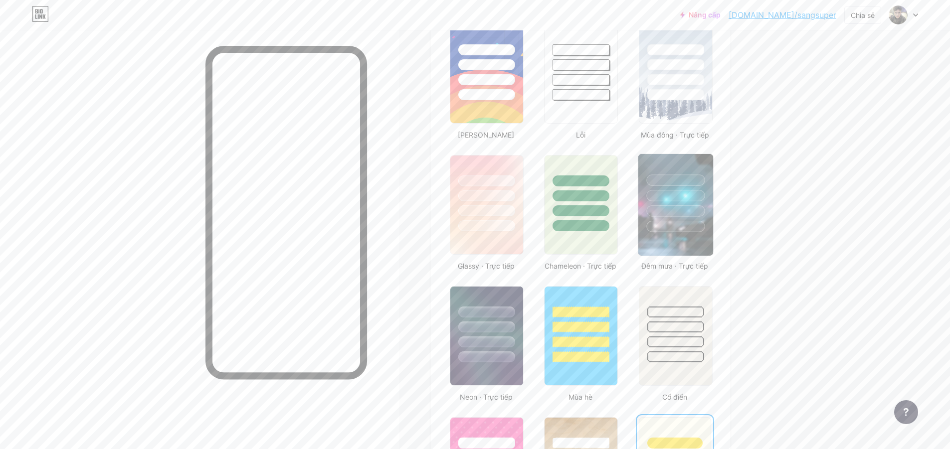
scroll to position [349, 0]
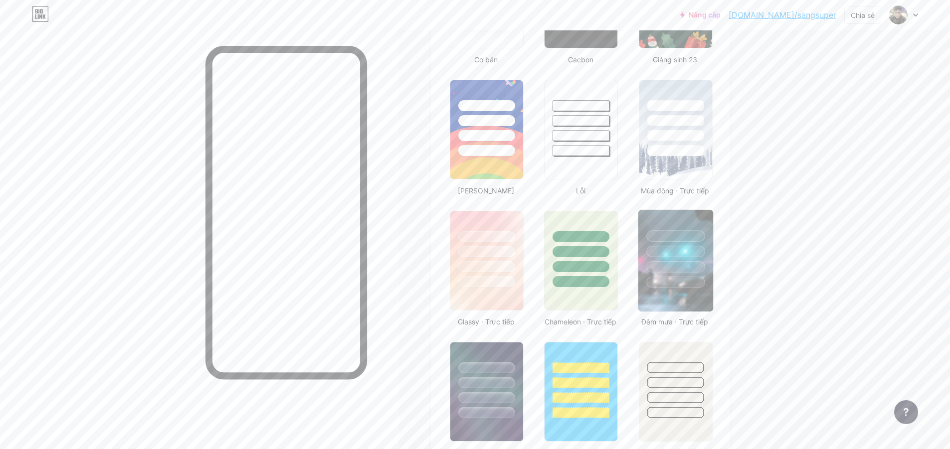
click at [660, 246] on div at bounding box center [675, 251] width 58 height 11
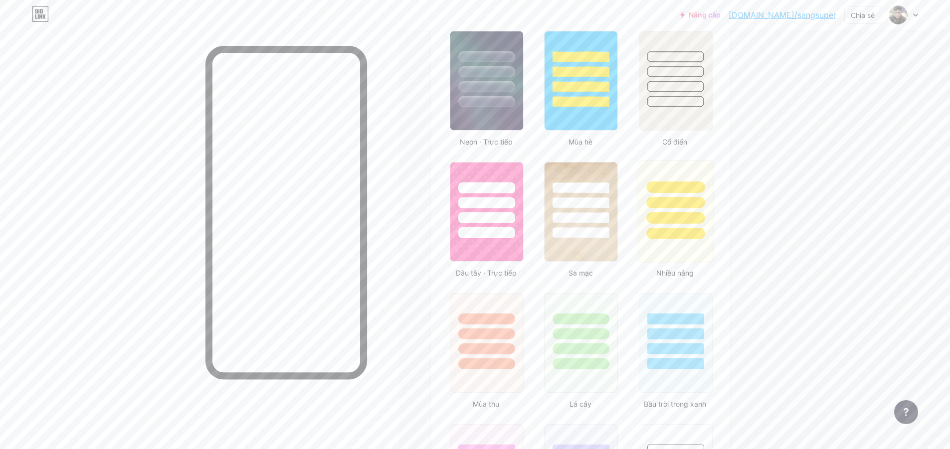
scroll to position [648, 0]
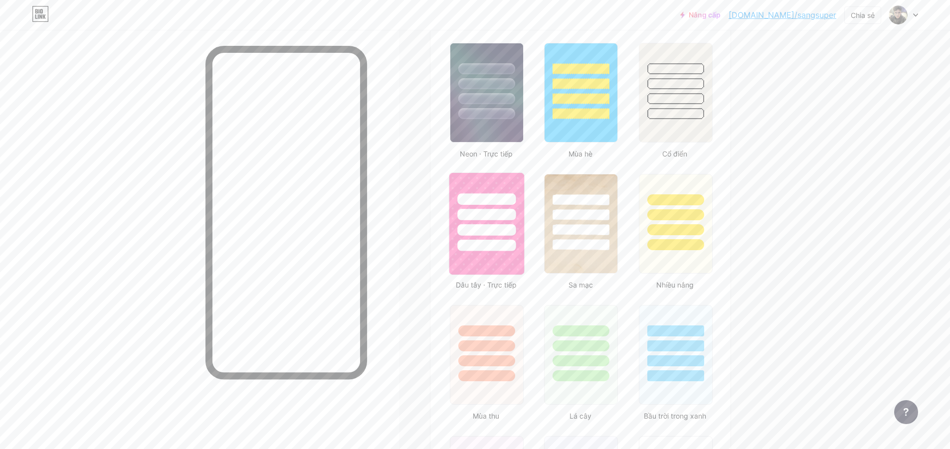
click at [497, 236] on div at bounding box center [486, 212] width 75 height 78
click at [602, 224] on div at bounding box center [581, 229] width 58 height 11
click at [502, 336] on div at bounding box center [486, 343] width 75 height 78
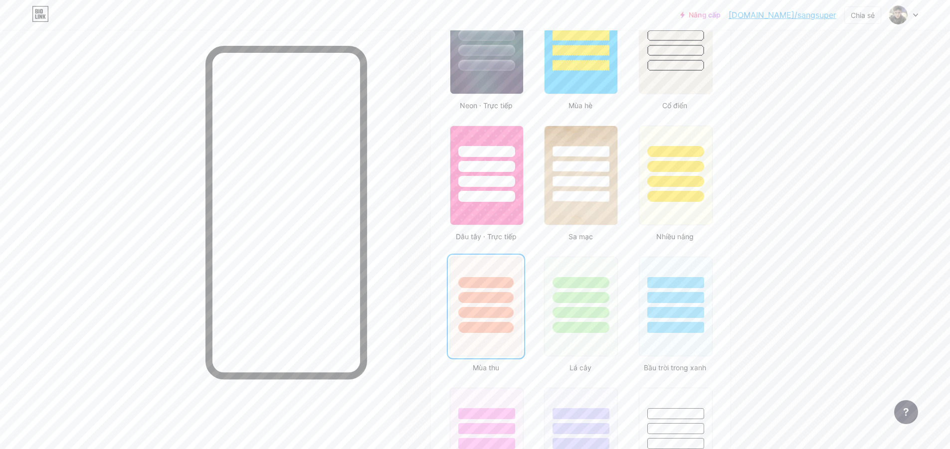
scroll to position [698, 0]
click at [571, 316] on div at bounding box center [581, 311] width 58 height 11
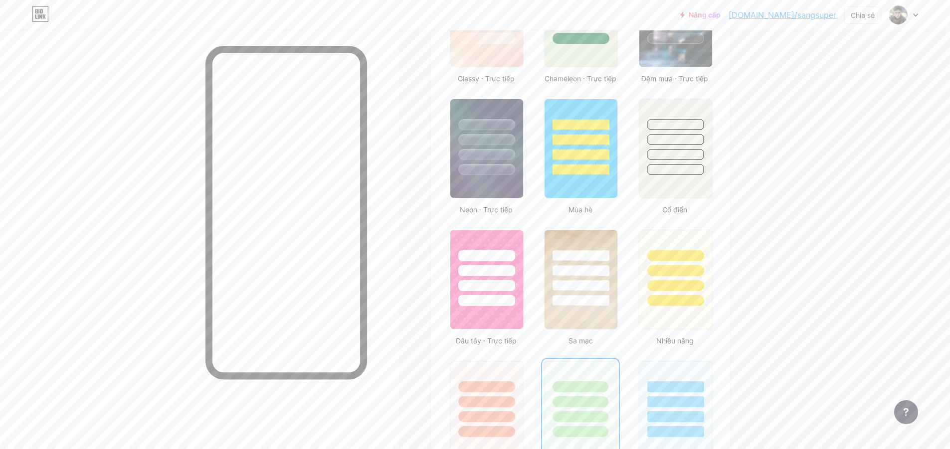
scroll to position [548, 0]
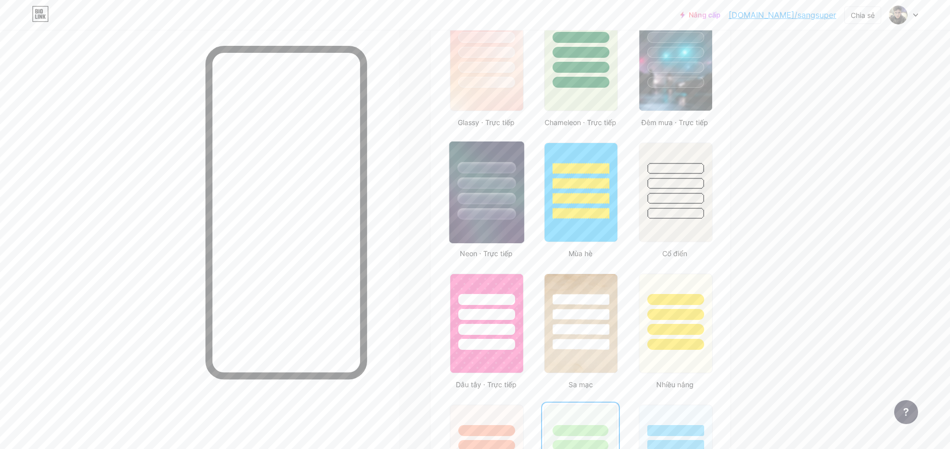
click at [511, 203] on div at bounding box center [486, 198] width 58 height 11
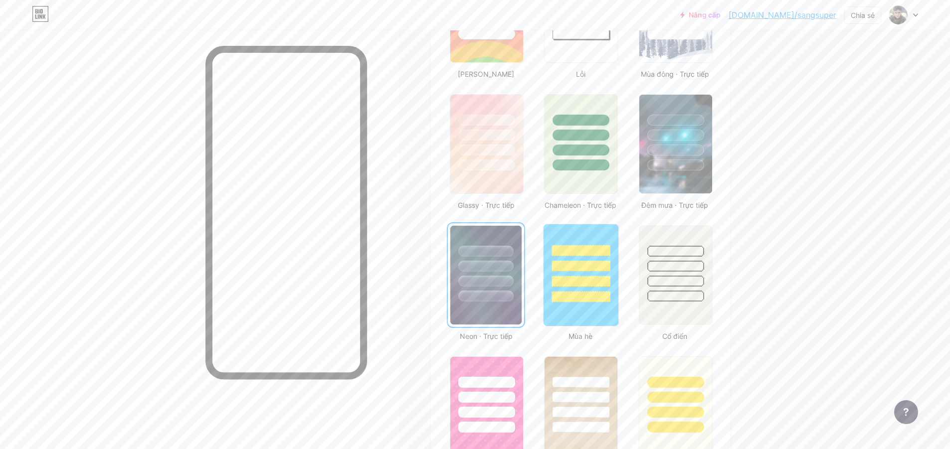
scroll to position [449, 0]
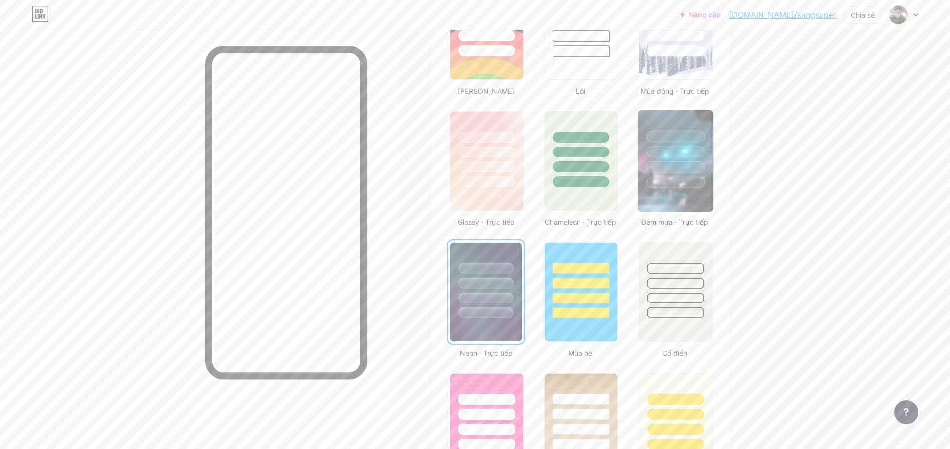
click at [663, 184] on div at bounding box center [675, 182] width 58 height 11
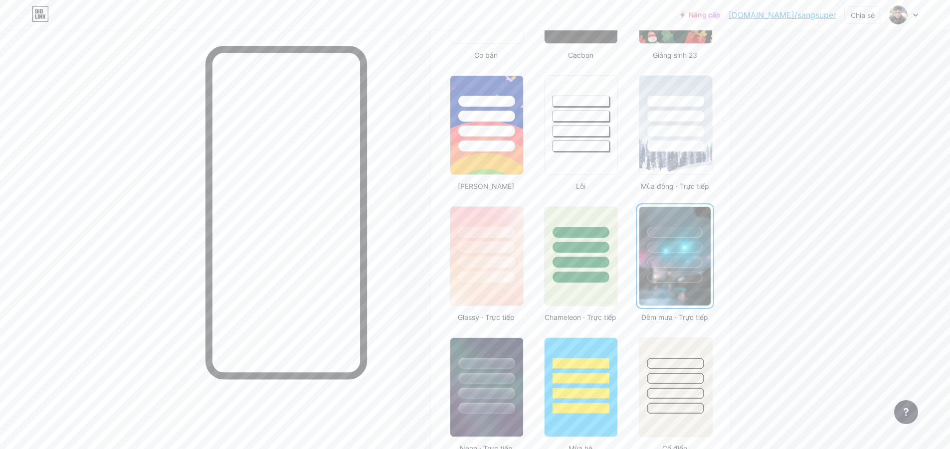
scroll to position [349, 0]
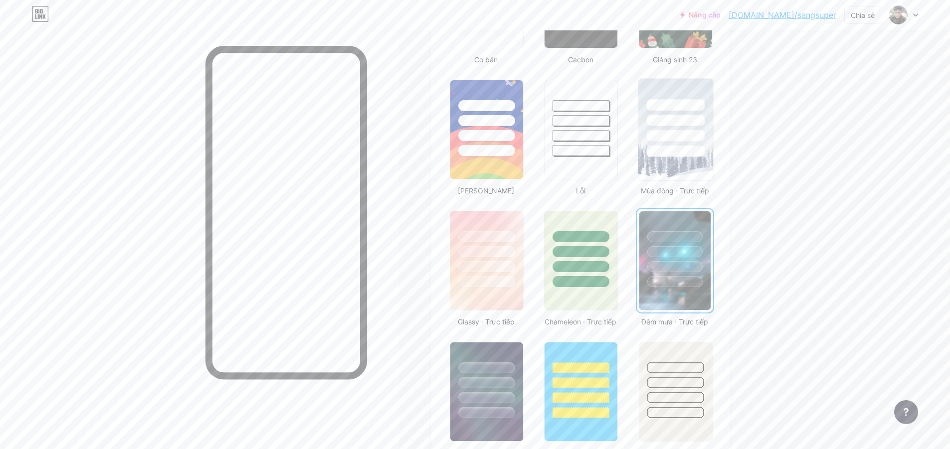
click at [677, 140] on div at bounding box center [675, 135] width 58 height 11
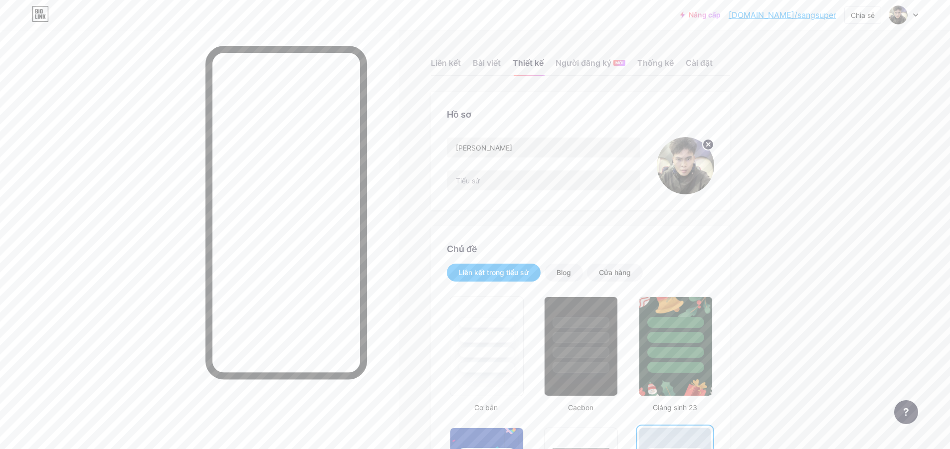
scroll to position [0, 0]
click at [654, 68] on font "Thống kê" at bounding box center [655, 64] width 36 height 10
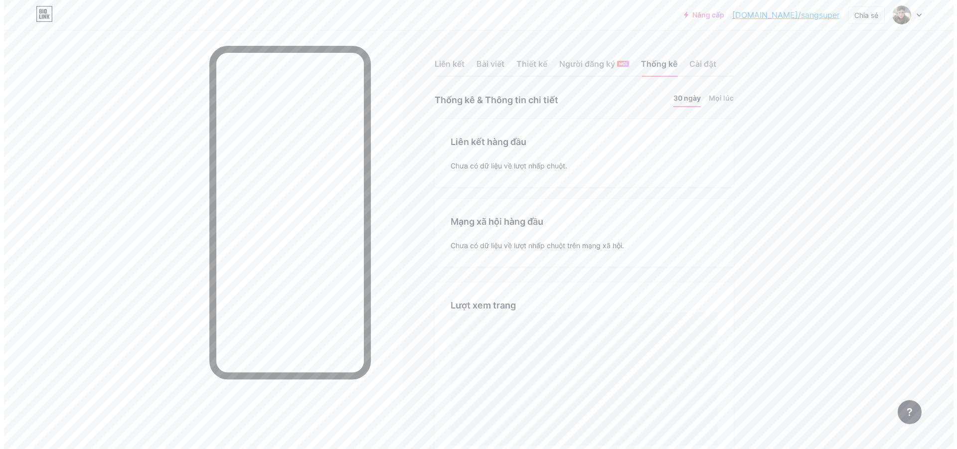
scroll to position [449, 950]
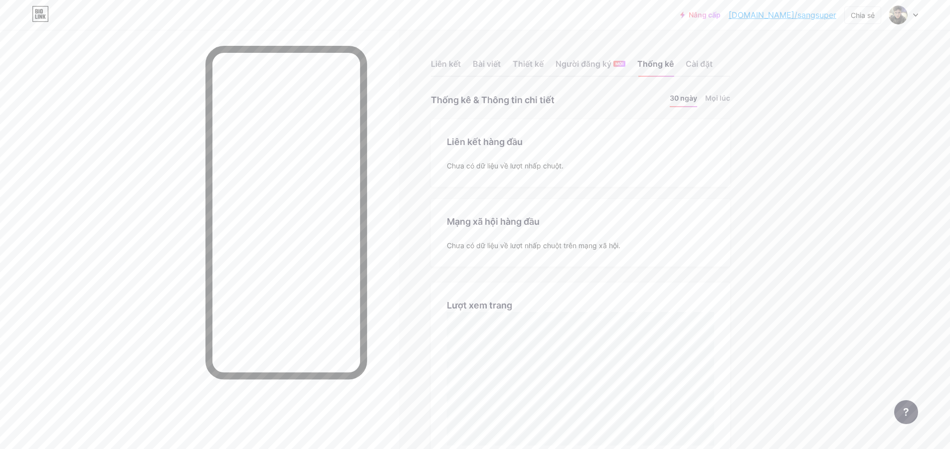
click at [470, 62] on div "Liên kết Bài viết Thiết kế Người đăng ký MỚI Thống kê Cài đặt" at bounding box center [580, 59] width 299 height 35
click at [482, 65] on font "Bài viết" at bounding box center [487, 64] width 28 height 10
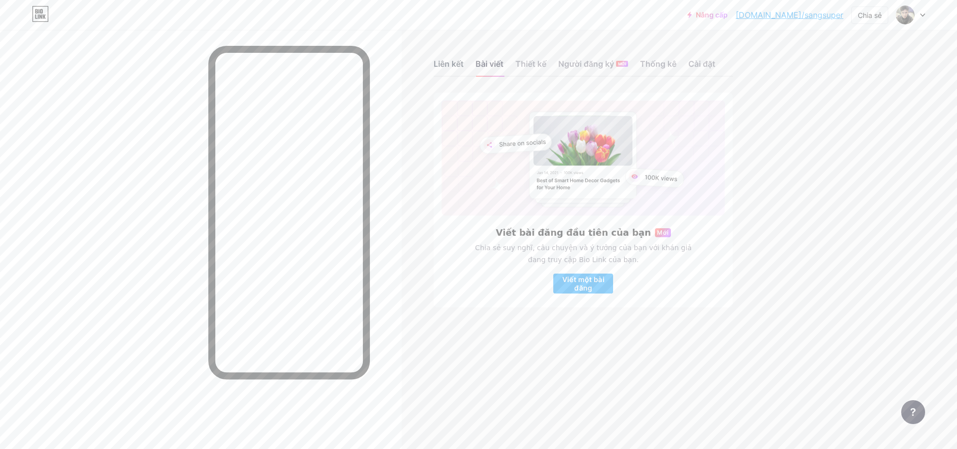
click at [463, 65] on font "Liên kết" at bounding box center [449, 64] width 30 height 10
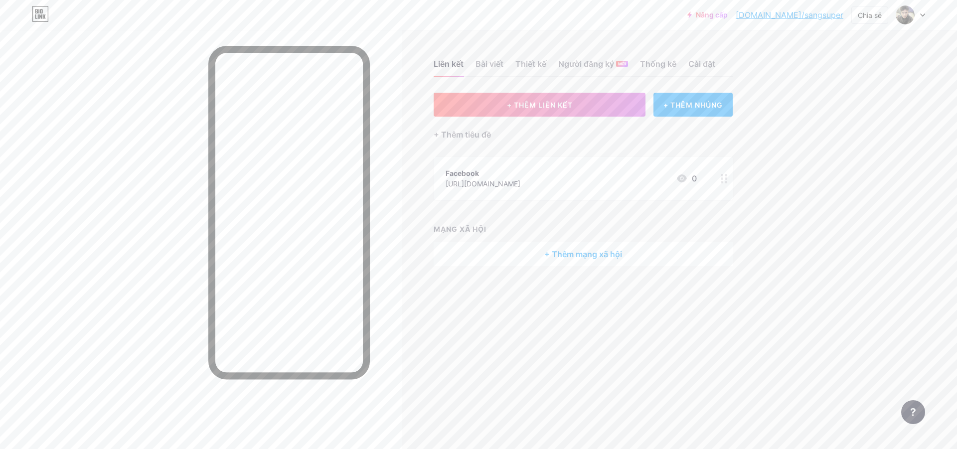
click at [559, 263] on div "+ Thêm mạng xã hội" at bounding box center [583, 254] width 299 height 24
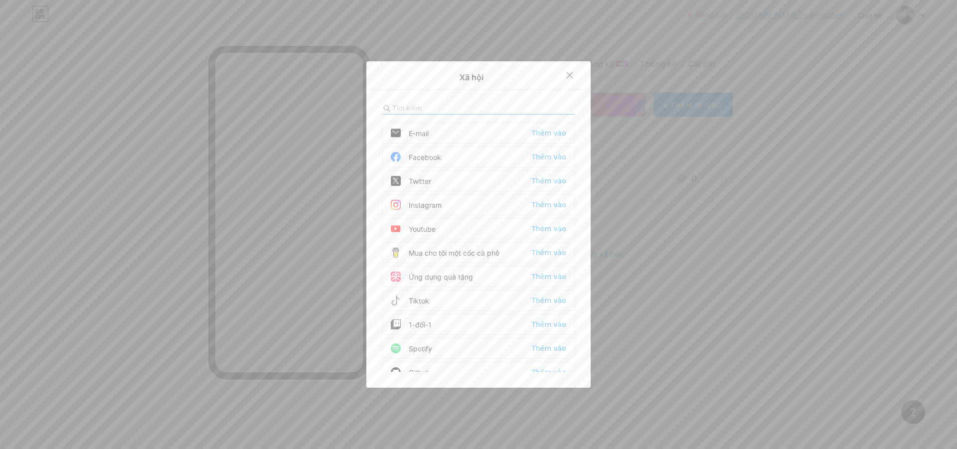
click at [466, 158] on div "Facebook Thêm vào" at bounding box center [478, 157] width 192 height 21
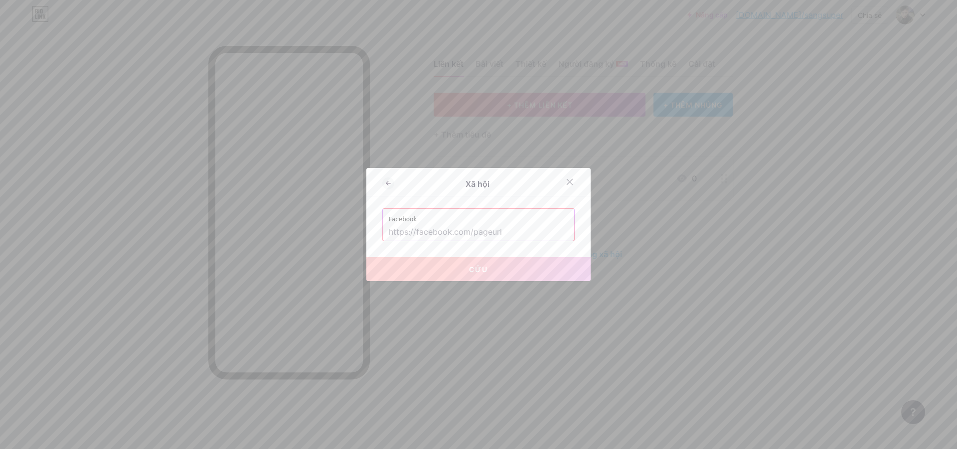
drag, startPoint x: 519, startPoint y: 234, endPoint x: 343, endPoint y: 235, distance: 175.5
click at [343, 235] on div "Xã hội Facebook Cứu" at bounding box center [478, 224] width 957 height 449
paste input "[URL][DOMAIN_NAME]"
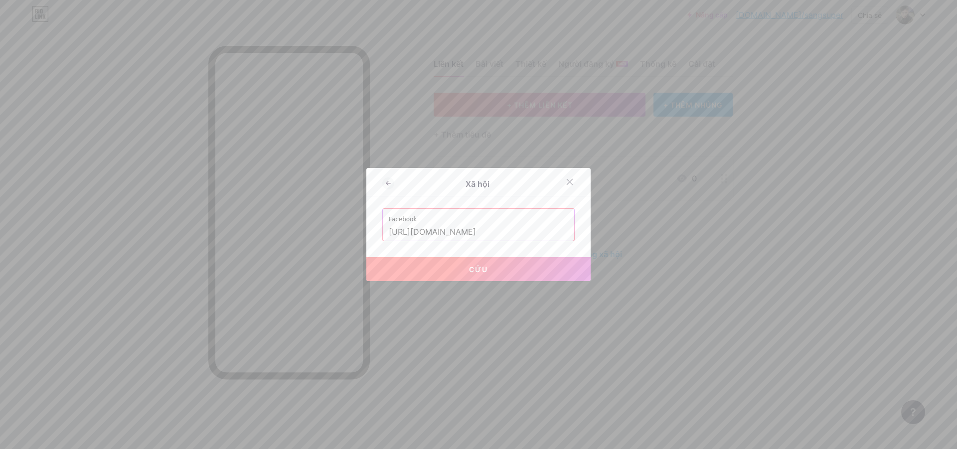
scroll to position [0, 59]
type input "[URL][DOMAIN_NAME]"
click at [516, 272] on button "Cứu" at bounding box center [478, 269] width 224 height 24
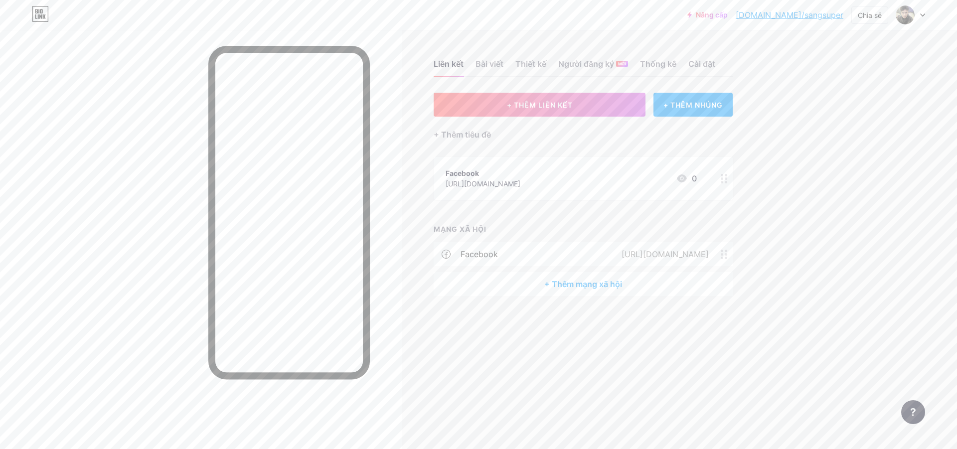
click at [507, 185] on font "[URL][DOMAIN_NAME]" at bounding box center [483, 183] width 75 height 8
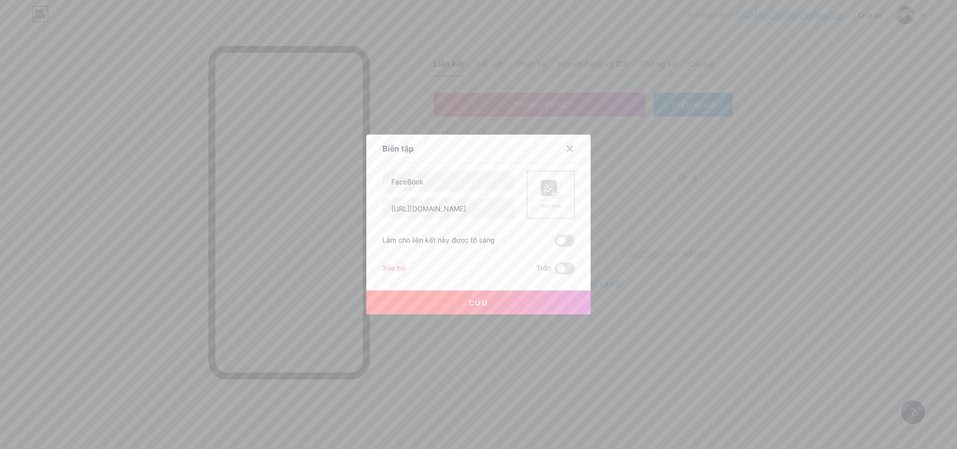
click at [400, 270] on font "Xóa bỏ" at bounding box center [393, 268] width 23 height 8
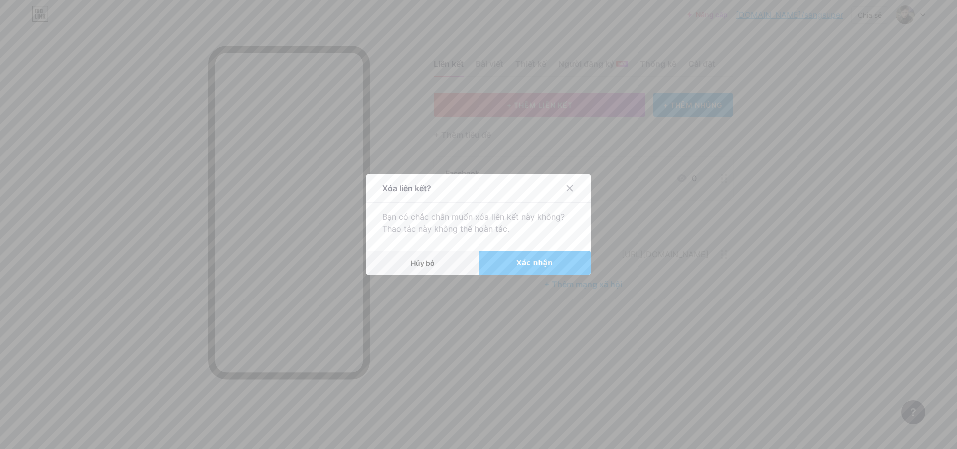
drag, startPoint x: 520, startPoint y: 262, endPoint x: 540, endPoint y: 270, distance: 21.9
click at [520, 263] on font "Xác nhận" at bounding box center [534, 263] width 36 height 8
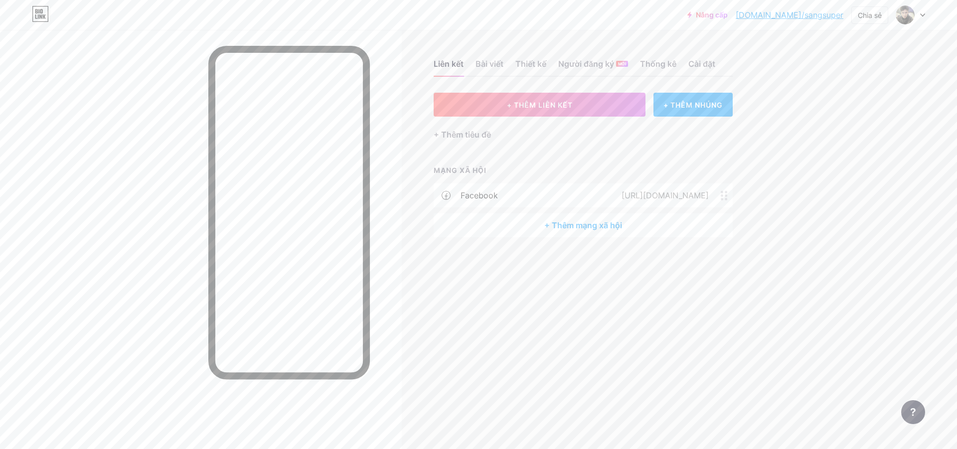
click at [532, 224] on div "+ Thêm mạng xã hội" at bounding box center [583, 225] width 299 height 24
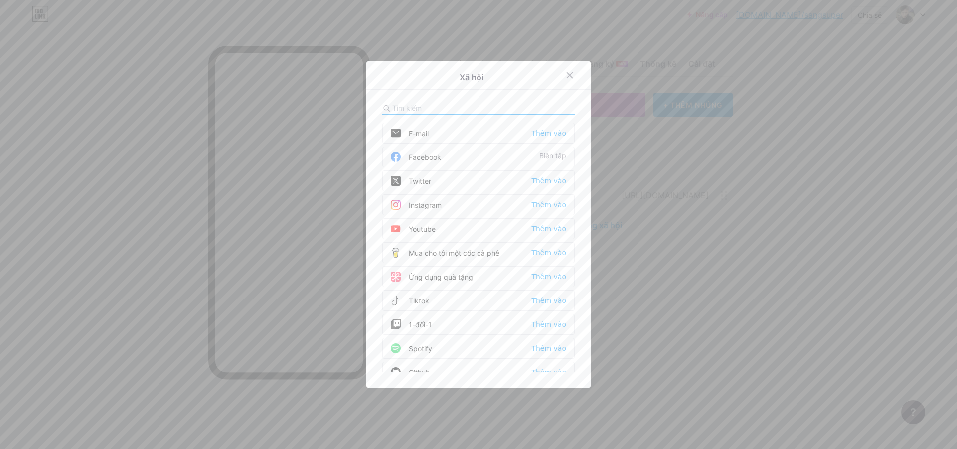
click at [409, 231] on font "Youtube" at bounding box center [422, 229] width 27 height 8
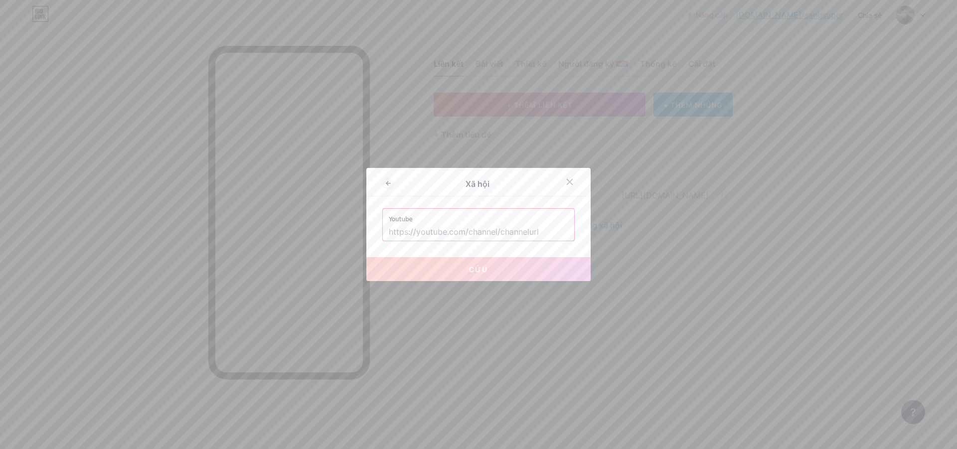
click at [404, 231] on input "text" at bounding box center [478, 232] width 179 height 17
paste input "[URL][DOMAIN_NAME]"
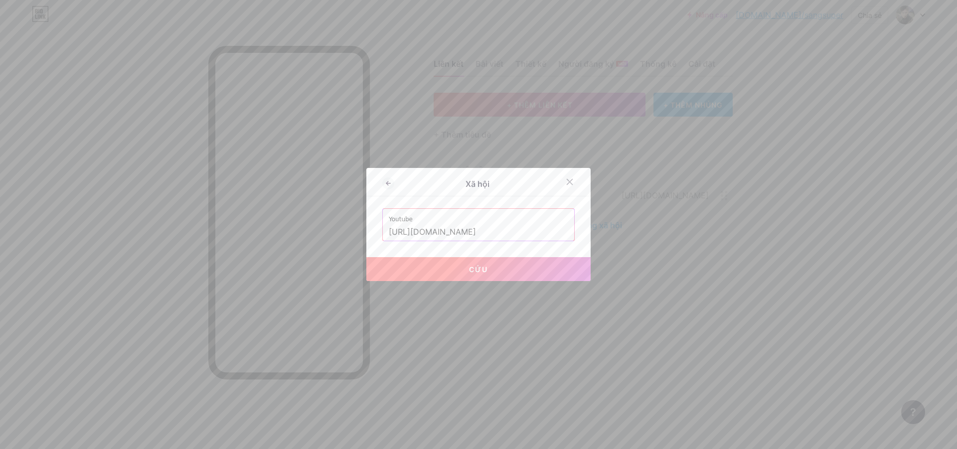
type input "[URL][DOMAIN_NAME]"
click at [474, 272] on font "Cứu" at bounding box center [478, 269] width 19 height 8
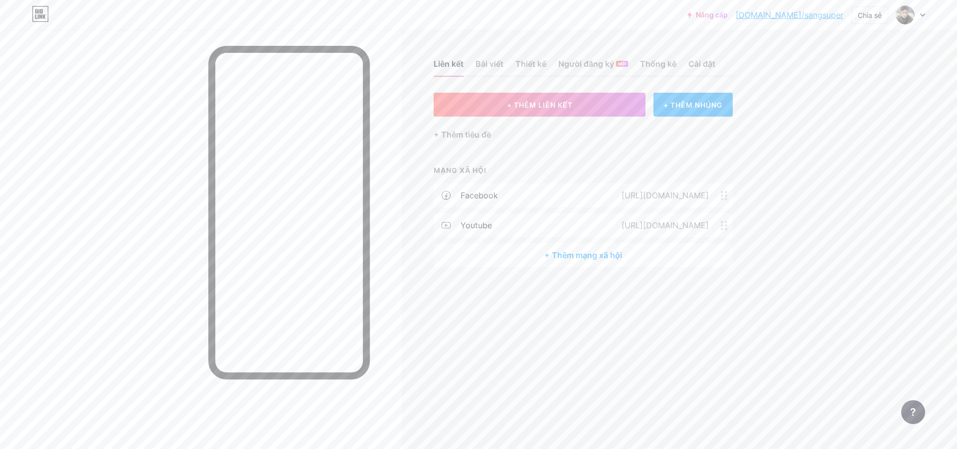
click at [517, 250] on div "+ Thêm mạng xã hội" at bounding box center [583, 255] width 299 height 24
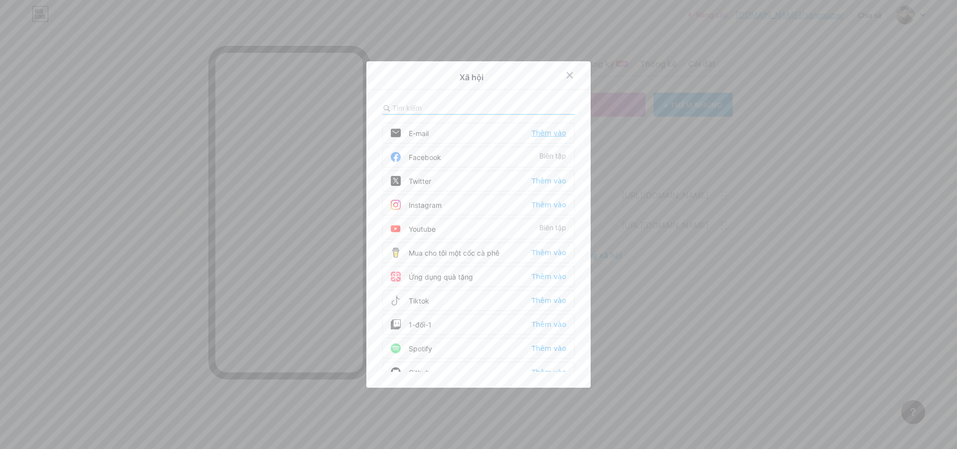
click at [541, 135] on font "Thêm vào" at bounding box center [548, 133] width 35 height 8
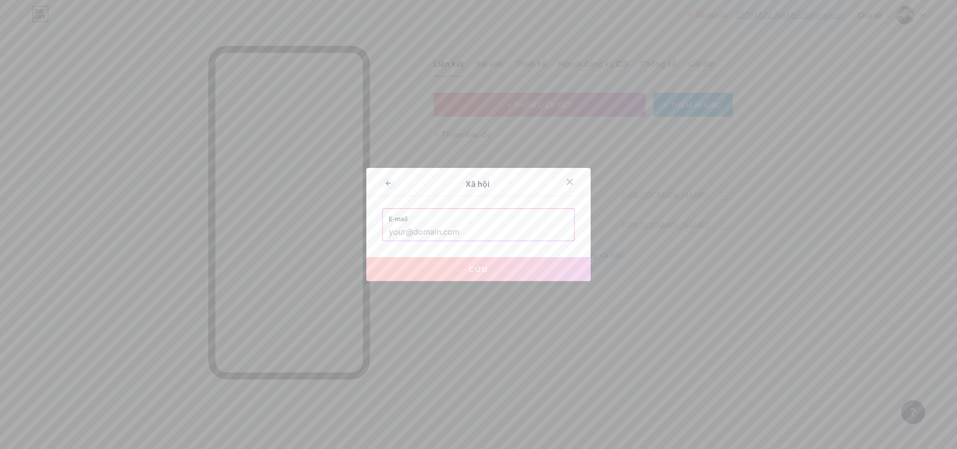
click at [467, 236] on input "text" at bounding box center [478, 232] width 179 height 17
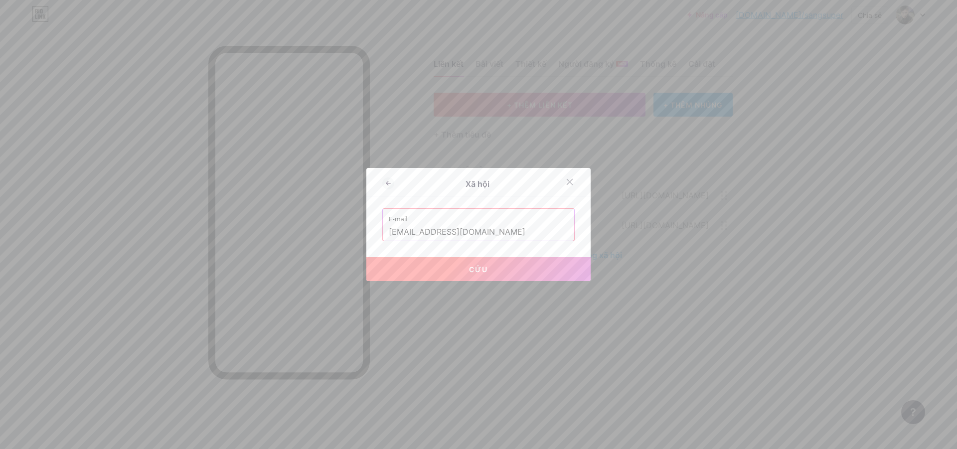
click at [469, 263] on button "Cứu" at bounding box center [478, 269] width 224 height 24
type input "mailto:[EMAIL_ADDRESS][DOMAIN_NAME]"
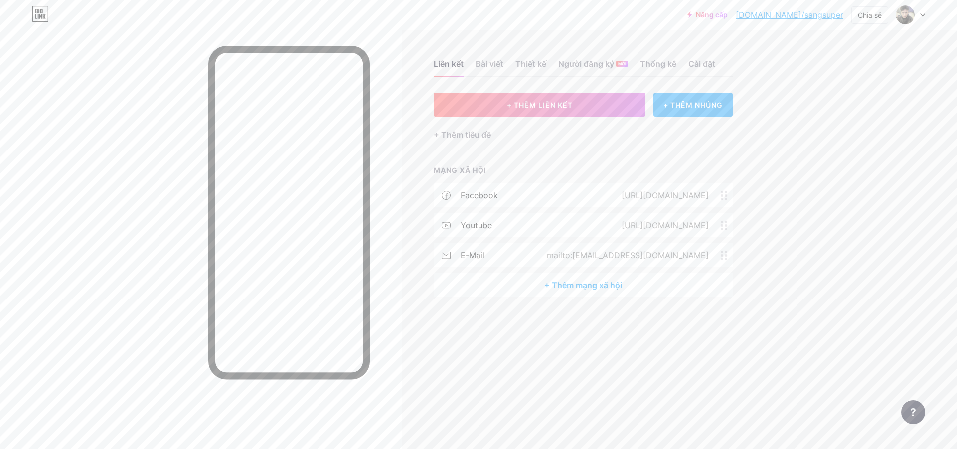
click at [686, 113] on div "+ THÊM NHÚNG" at bounding box center [693, 105] width 79 height 24
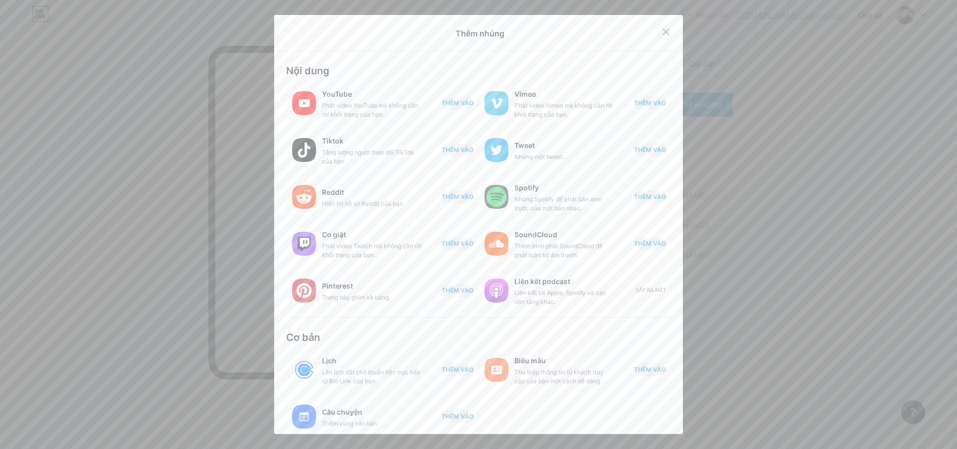
click at [660, 25] on div at bounding box center [666, 32] width 18 height 18
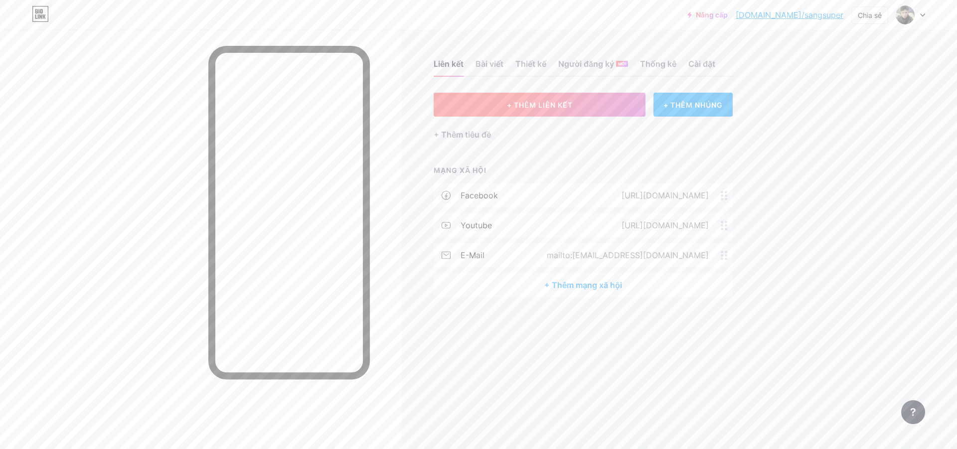
click at [496, 115] on button "+ THÊM LIÊN KẾT" at bounding box center [540, 105] width 212 height 24
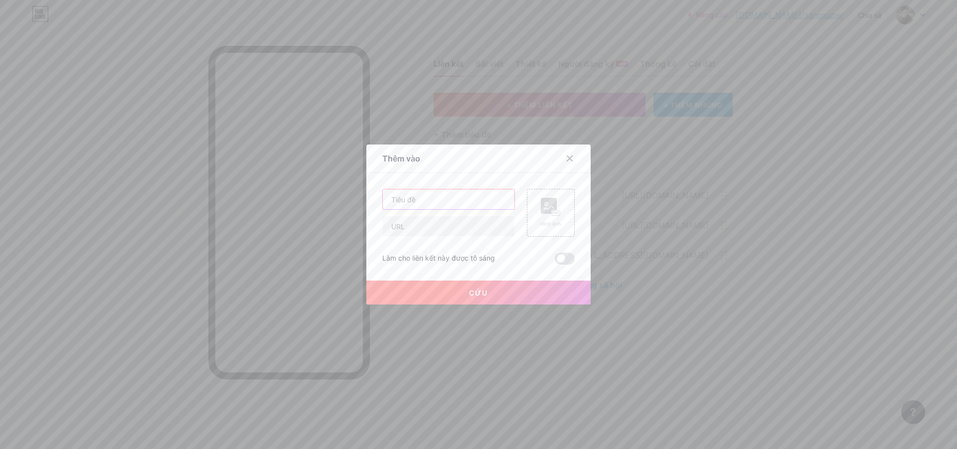
click at [456, 201] on input "text" at bounding box center [449, 199] width 132 height 20
drag, startPoint x: 480, startPoint y: 200, endPoint x: 446, endPoint y: 200, distance: 33.9
click at [446, 200] on input "Donate Trực Tiếp Qua STK" at bounding box center [449, 199] width 132 height 20
type input "Donate Banking"
click at [452, 227] on input "text" at bounding box center [449, 226] width 132 height 20
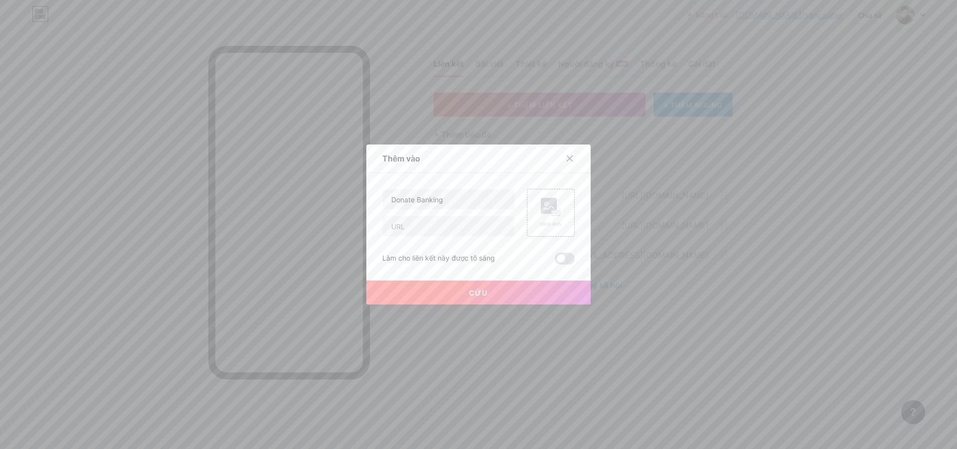
drag, startPoint x: 561, startPoint y: 256, endPoint x: 523, endPoint y: 294, distance: 53.6
click at [561, 257] on span at bounding box center [565, 259] width 20 height 12
click at [555, 261] on input "checkbox" at bounding box center [555, 261] width 0 height 0
click at [550, 224] on font "Hình ảnh" at bounding box center [550, 224] width 21 height 6
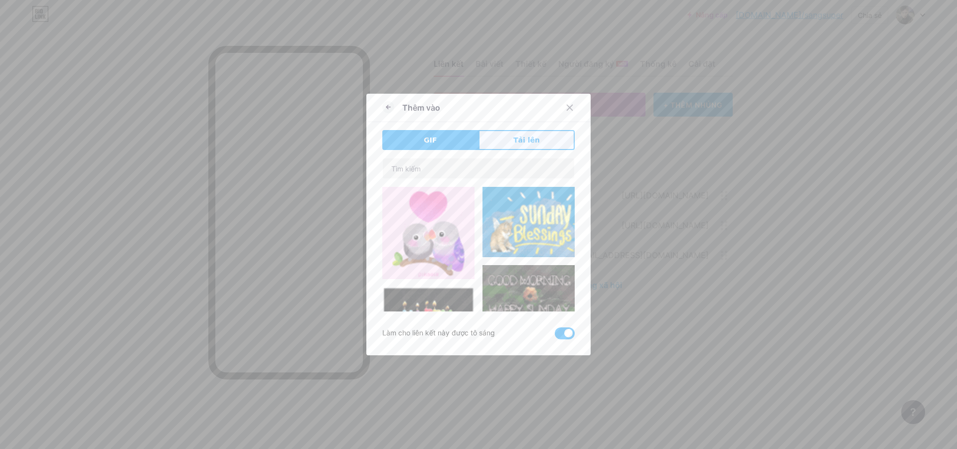
click at [524, 143] on font "Tải lên" at bounding box center [526, 140] width 26 height 8
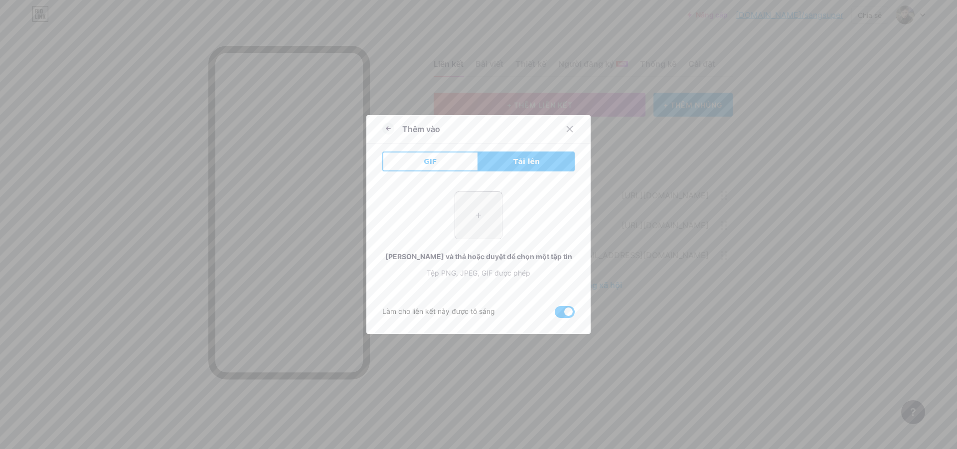
click at [482, 205] on input "file" at bounding box center [478, 215] width 47 height 47
type input "C:\fakepath\IMG_2014.PNG"
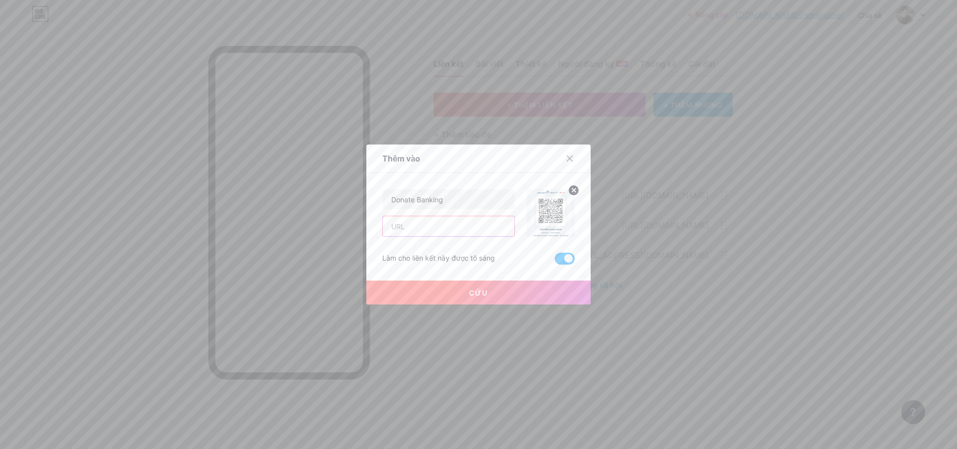
click at [437, 230] on input "text" at bounding box center [449, 226] width 132 height 20
click at [683, 223] on div at bounding box center [478, 224] width 957 height 449
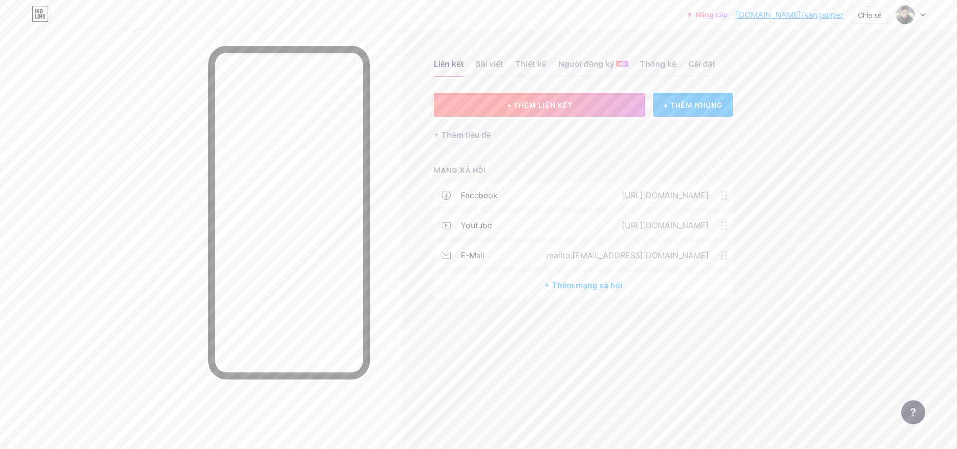
click at [555, 116] on button "+ THÊM LIÊN KẾT" at bounding box center [540, 105] width 212 height 24
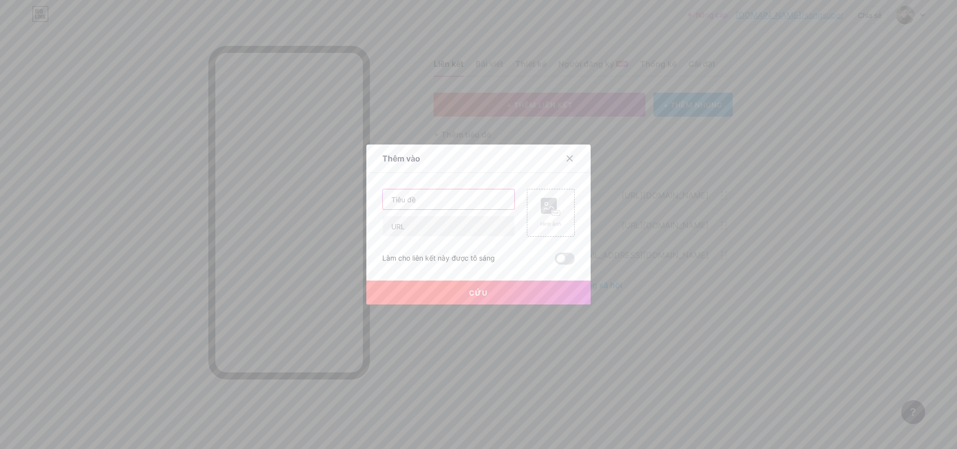
click at [472, 198] on input "text" at bounding box center [449, 199] width 132 height 20
type input "Donate Banking"
click at [549, 220] on div "Hình ảnh" at bounding box center [550, 213] width 21 height 30
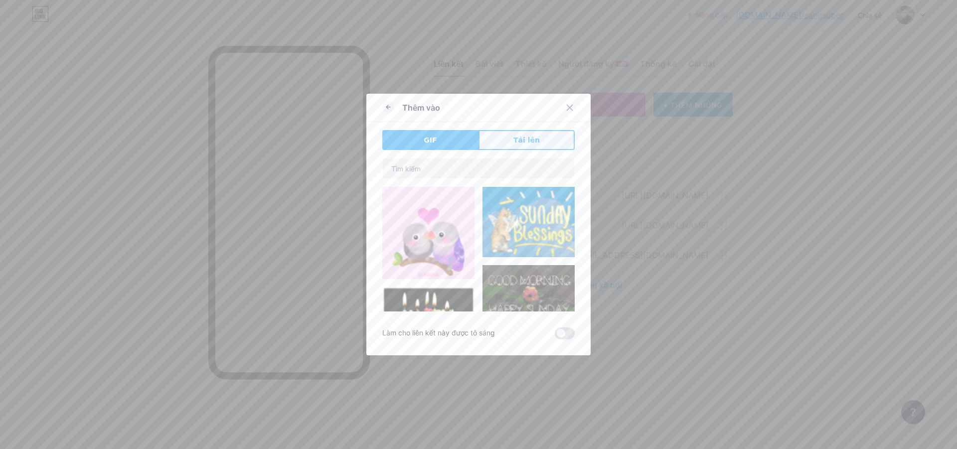
drag, startPoint x: 501, startPoint y: 131, endPoint x: 491, endPoint y: 138, distance: 12.2
click at [501, 131] on button "Tải lên" at bounding box center [527, 140] width 96 height 20
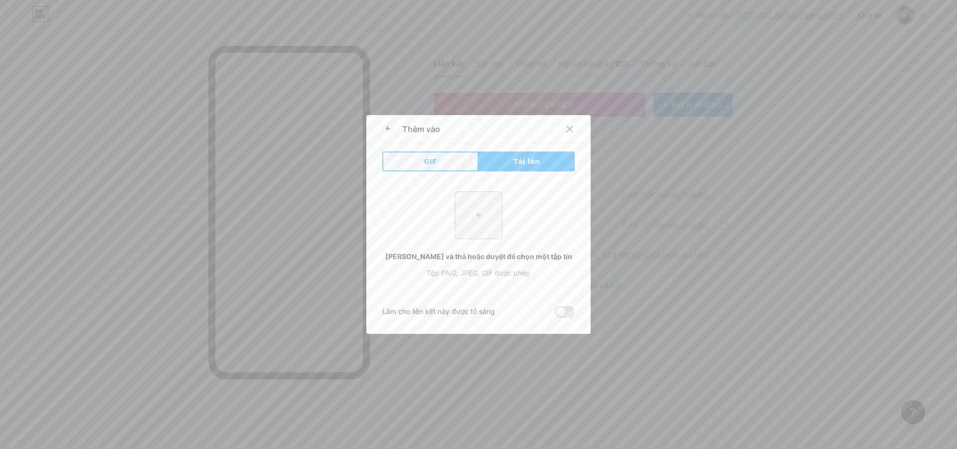
click at [440, 166] on button "GIF" at bounding box center [430, 162] width 96 height 20
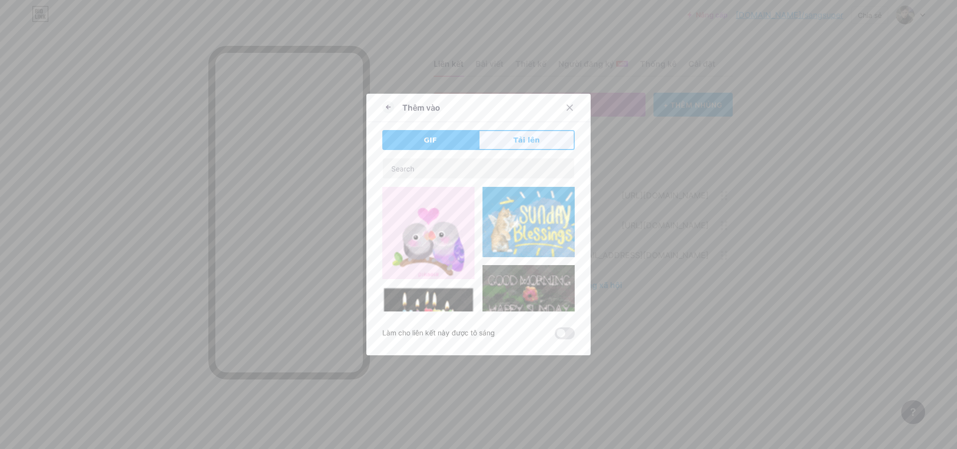
drag, startPoint x: 526, startPoint y: 130, endPoint x: 522, endPoint y: 148, distance: 18.4
click at [526, 132] on div "Thêm vào GIF Tải lên Nội dung YouTube Phát video YouTube mà không cần rời khỏi …" at bounding box center [478, 225] width 224 height 262
click at [518, 148] on button "Tải lên" at bounding box center [527, 140] width 96 height 20
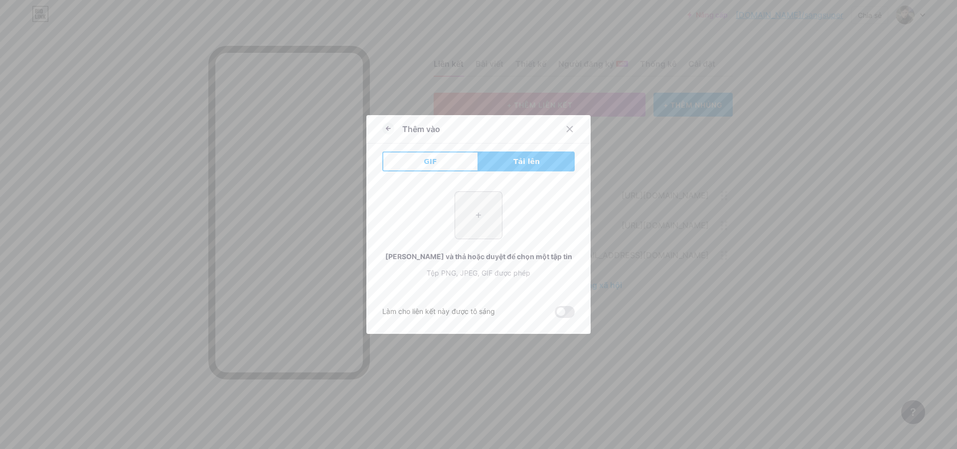
click at [473, 215] on input "file" at bounding box center [478, 215] width 47 height 47
type input "C:\fakepath\IMG_2014.PNG"
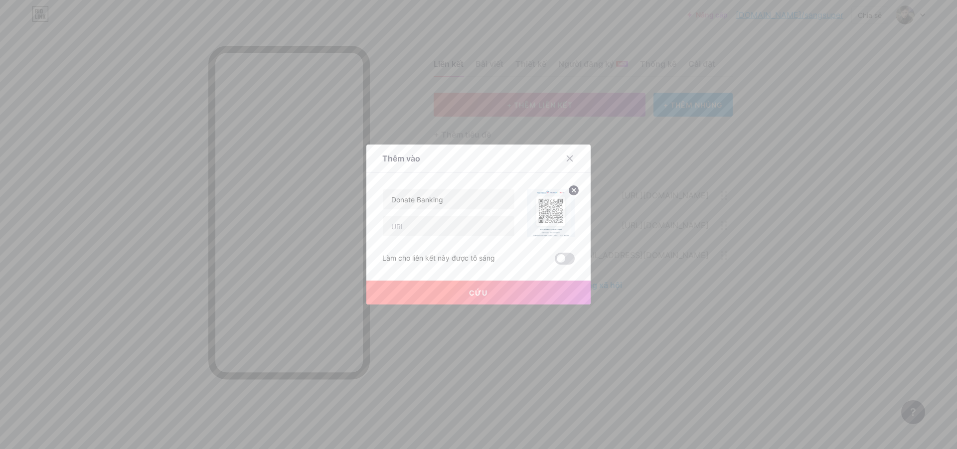
click at [564, 254] on span at bounding box center [565, 259] width 20 height 12
click at [555, 261] on input "checkbox" at bounding box center [555, 261] width 0 height 0
click at [513, 288] on button "Cứu" at bounding box center [478, 293] width 224 height 24
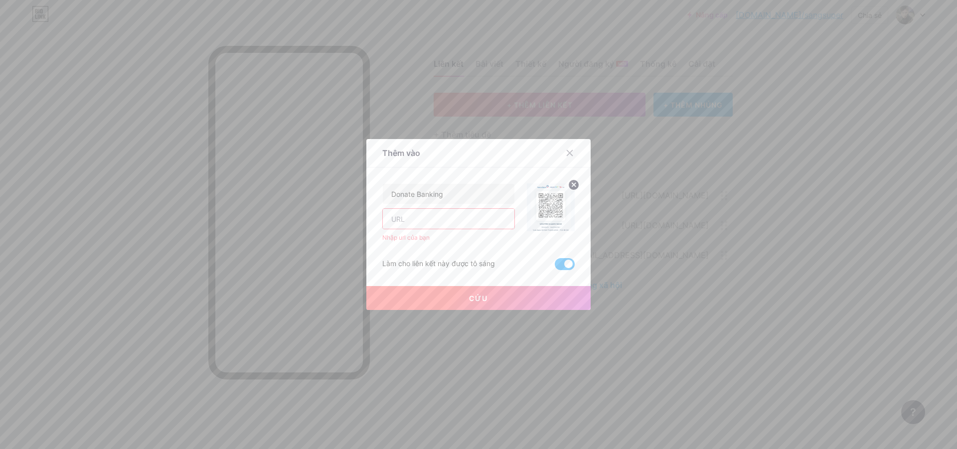
click at [445, 224] on input "text" at bounding box center [449, 219] width 132 height 20
paste input "[URL][DOMAIN_NAME]"
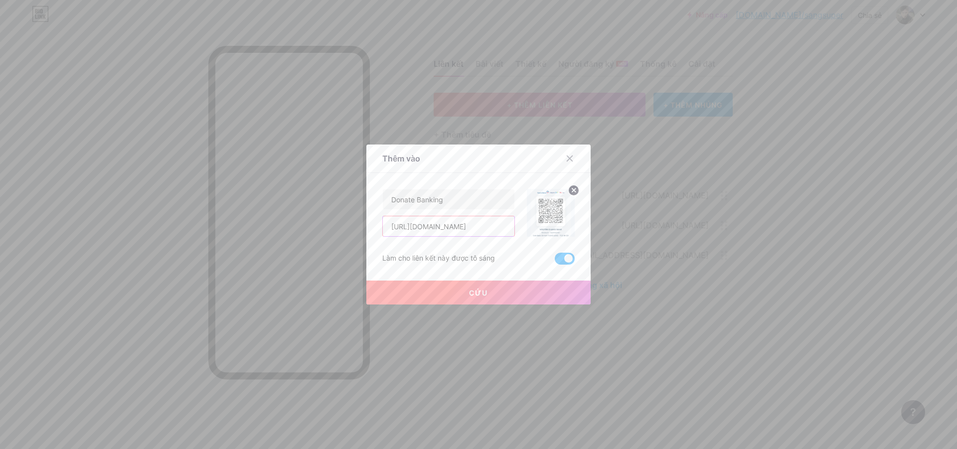
type input "[URL][DOMAIN_NAME]"
click at [461, 297] on button "Cứu" at bounding box center [478, 293] width 224 height 24
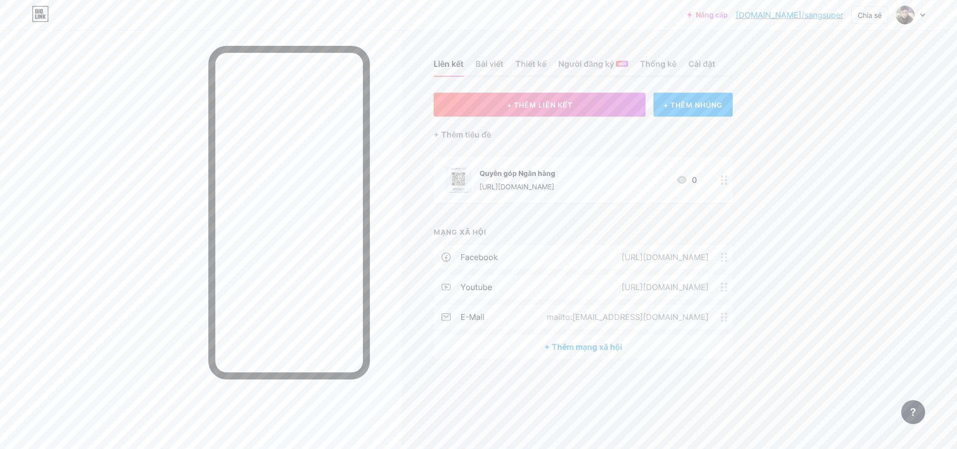
click at [685, 106] on font "+ THÊM NHÚNG" at bounding box center [693, 105] width 59 height 8
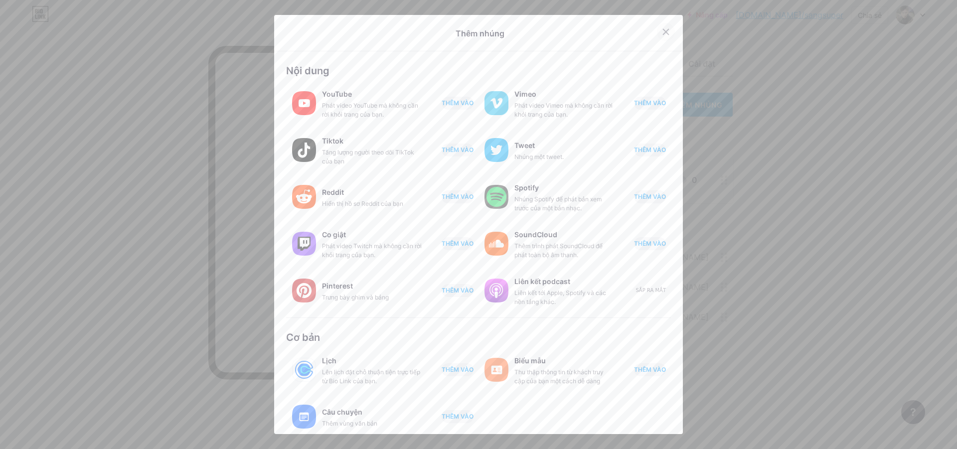
click at [665, 32] on div at bounding box center [666, 32] width 18 height 18
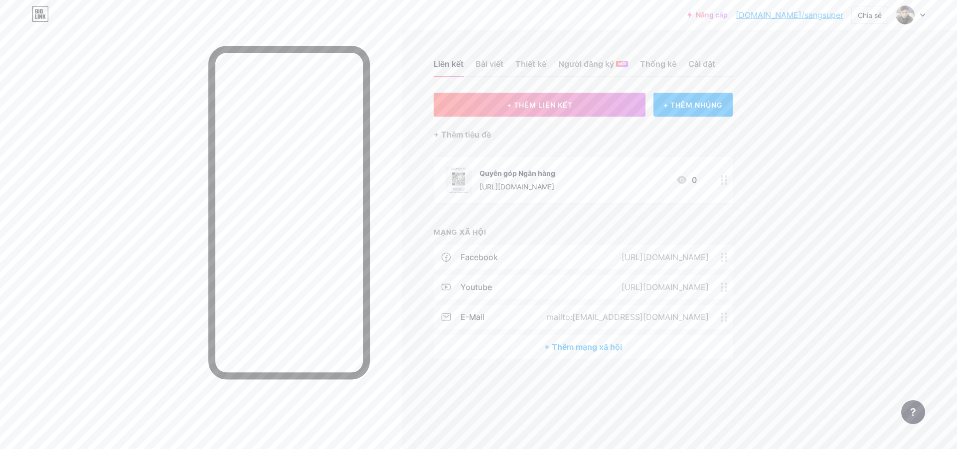
click at [554, 187] on font "[URL][DOMAIN_NAME]" at bounding box center [517, 186] width 75 height 8
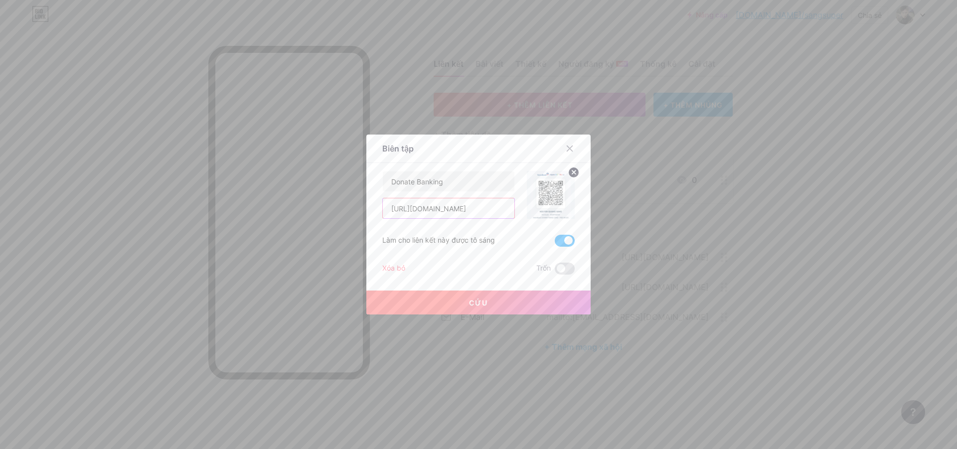
click at [451, 207] on input "[URL][DOMAIN_NAME]" at bounding box center [449, 208] width 132 height 20
click at [482, 252] on div "Donate Banking [URL][DOMAIN_NAME] Làm cho liên kết này được tô sáng Xóa bỏ Trốn…" at bounding box center [478, 223] width 192 height 104
click at [566, 147] on icon at bounding box center [570, 149] width 8 height 8
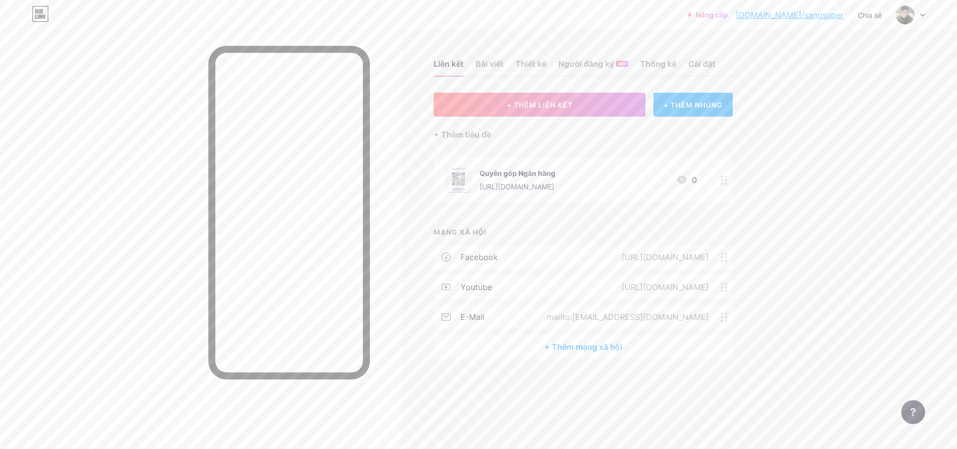
click at [553, 172] on font "Quyên góp Ngân hàng" at bounding box center [518, 173] width 76 height 8
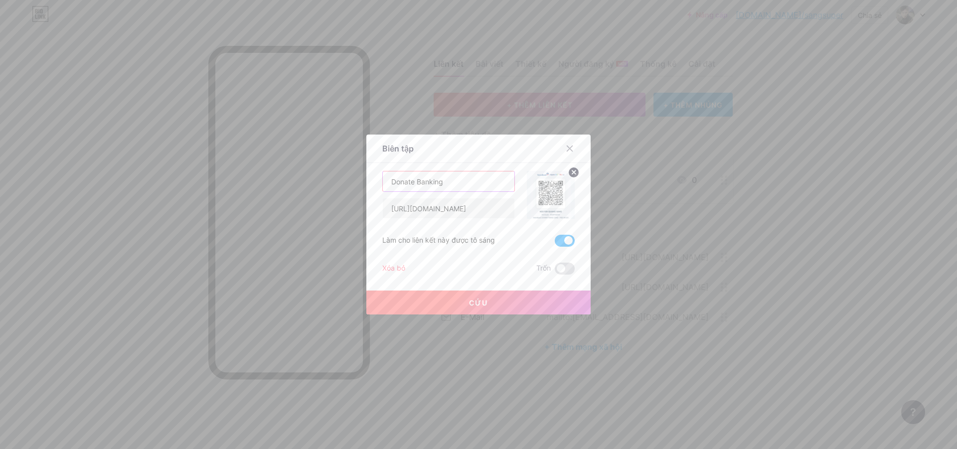
click at [450, 182] on input "Donate Banking" at bounding box center [449, 181] width 132 height 20
type input "Donate Banking QR"
click at [490, 301] on button "Cứu" at bounding box center [478, 303] width 224 height 24
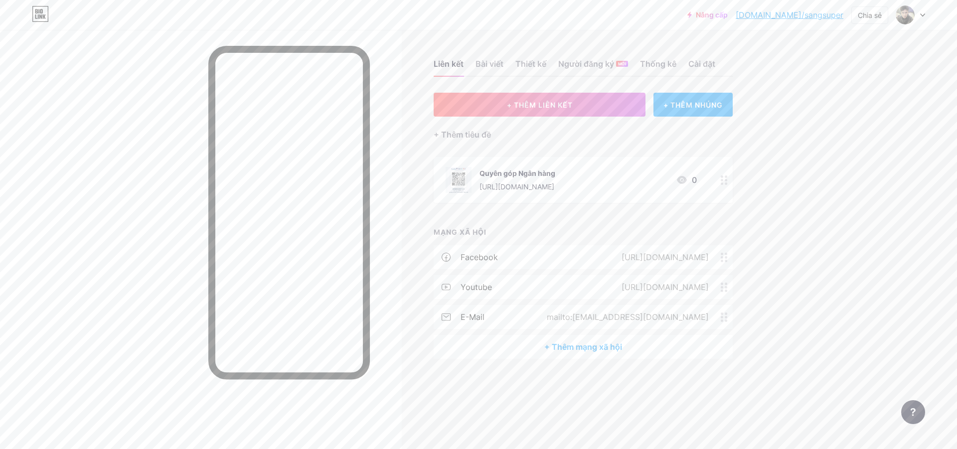
click at [702, 115] on div "+ THÊM NHÚNG" at bounding box center [693, 105] width 79 height 24
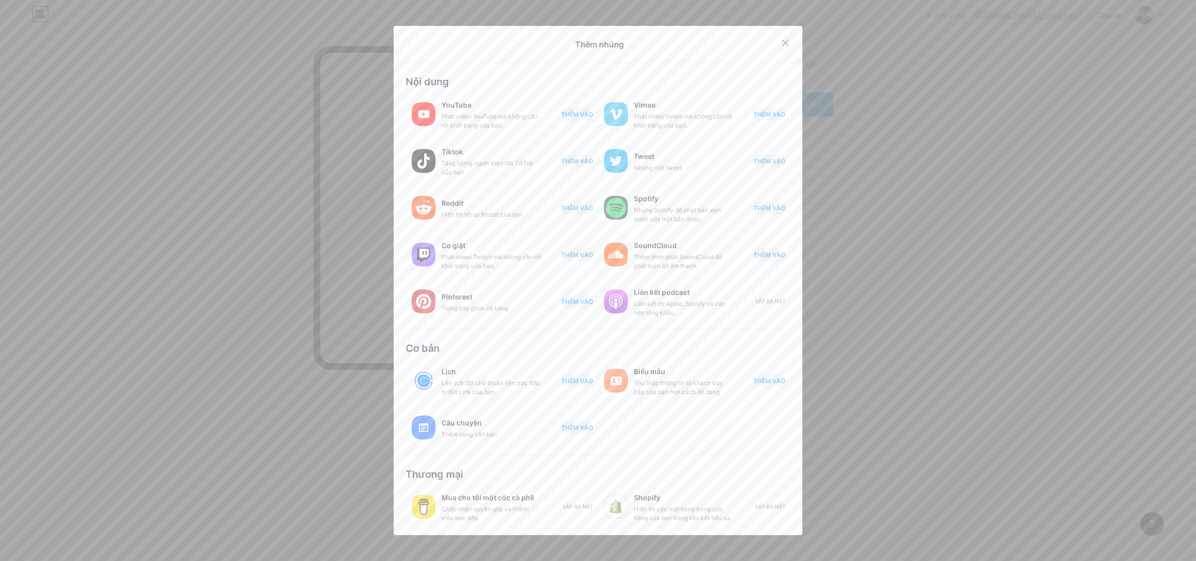
click at [784, 38] on div at bounding box center [786, 43] width 18 height 18
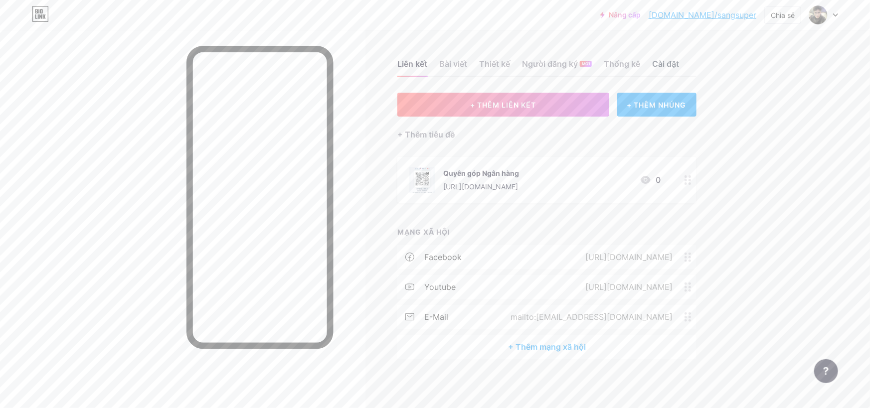
click at [657, 69] on div "Cài đặt" at bounding box center [665, 67] width 27 height 18
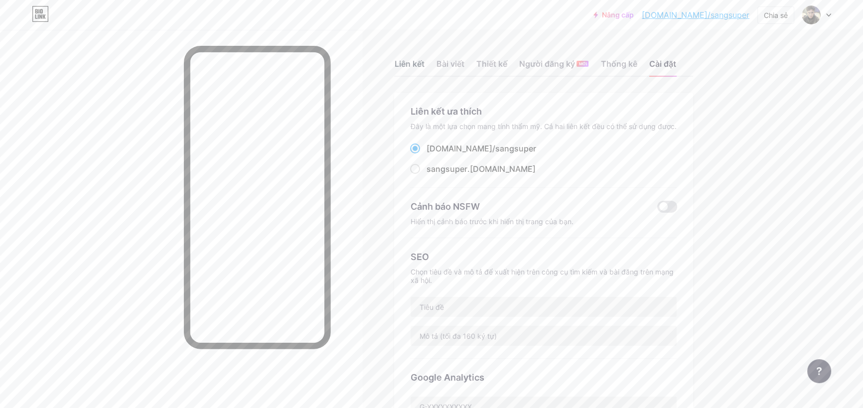
click at [416, 65] on font "Liên kết" at bounding box center [409, 64] width 30 height 10
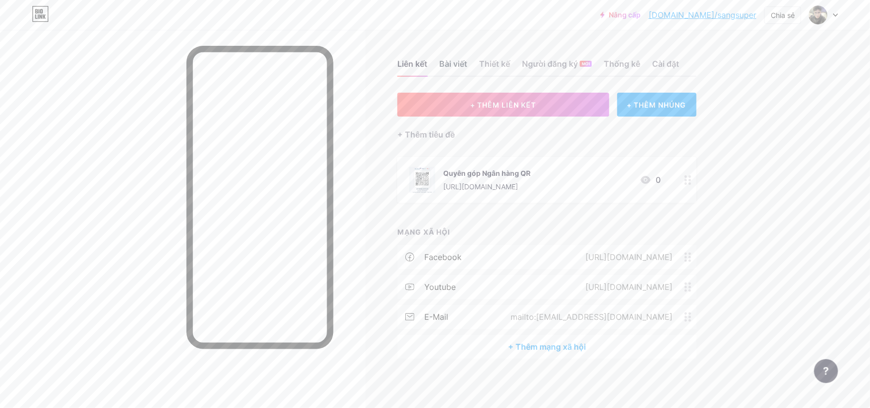
click at [457, 62] on font "Bài viết" at bounding box center [453, 64] width 28 height 10
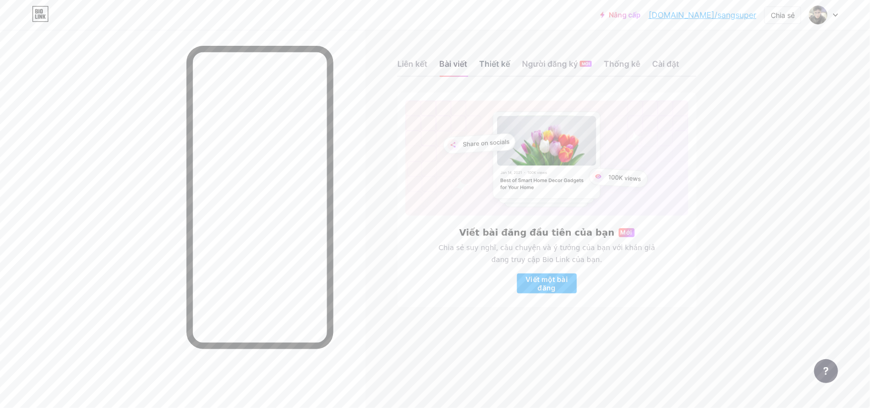
click at [494, 62] on font "Thiết kế" at bounding box center [494, 64] width 31 height 10
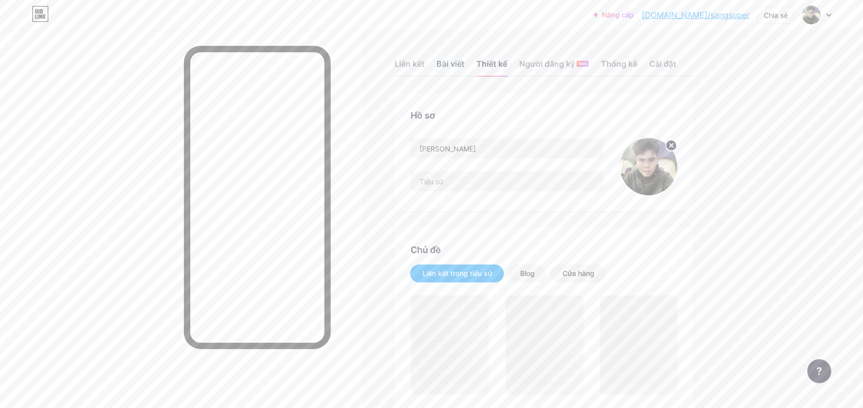
click at [461, 67] on font "Bài viết" at bounding box center [450, 64] width 28 height 10
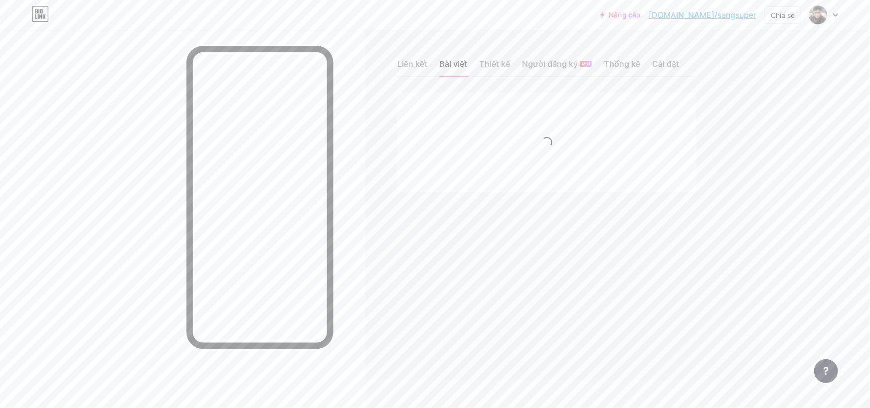
click at [513, 71] on div "Liên kết Bài viết Thiết kế Người đăng ký MỚI Thống kê Cài đặt" at bounding box center [546, 59] width 299 height 35
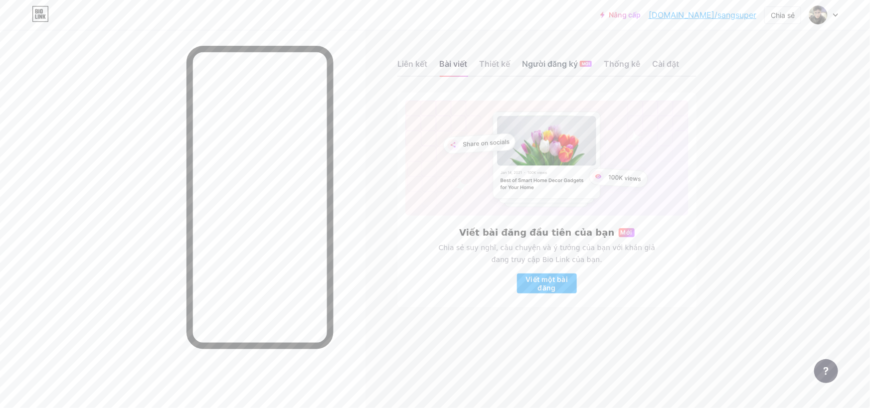
click at [541, 63] on font "Người đăng ký" at bounding box center [550, 64] width 56 height 10
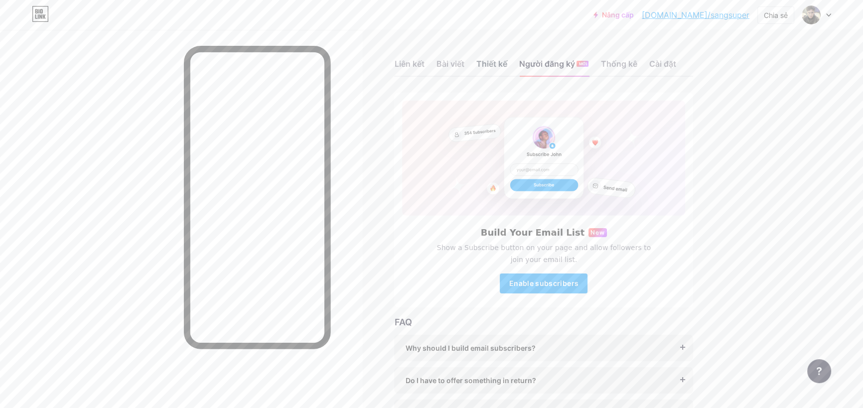
click at [505, 65] on font "Thiết kế" at bounding box center [491, 64] width 31 height 10
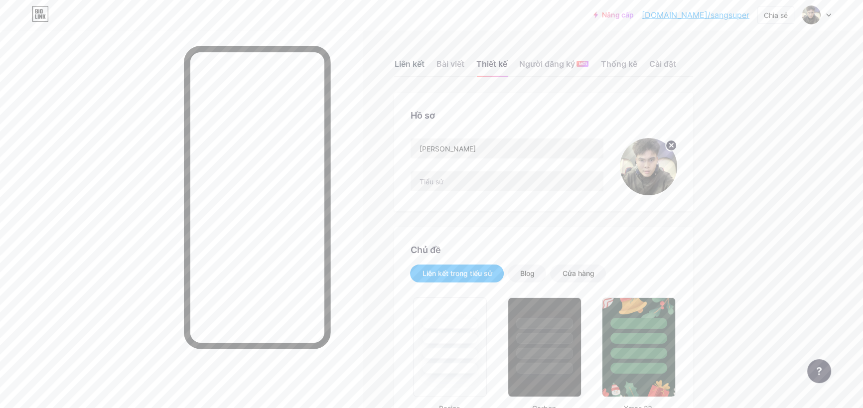
click at [404, 63] on font "Liên kết" at bounding box center [409, 64] width 30 height 10
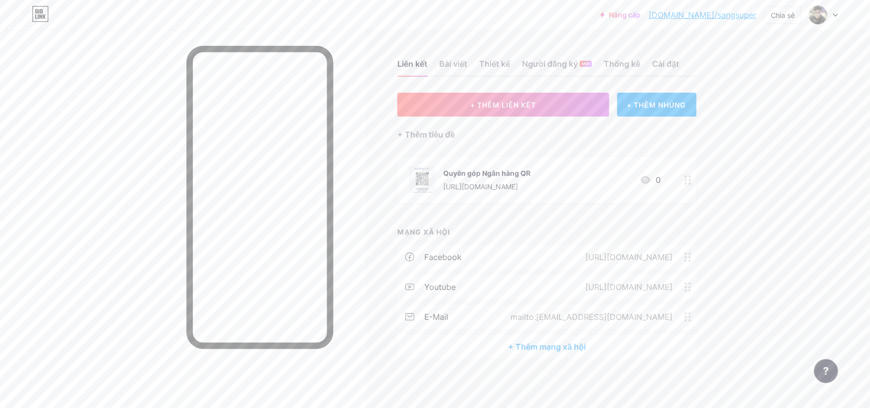
click at [791, 145] on div "Nâng cấp [DOMAIN_NAME]/sangsu... [DOMAIN_NAME]/sangsuper Chia sẻ Chuyển đổi tài…" at bounding box center [435, 204] width 870 height 409
click at [792, 17] on font "Chia sẻ" at bounding box center [783, 15] width 24 height 8
click at [746, 55] on div "Sao chép liên kết" at bounding box center [726, 51] width 149 height 24
click at [700, 50] on font "Sao chép liên kết" at bounding box center [718, 50] width 69 height 9
click at [698, 42] on div "Sao chép liên kết" at bounding box center [726, 51] width 149 height 24
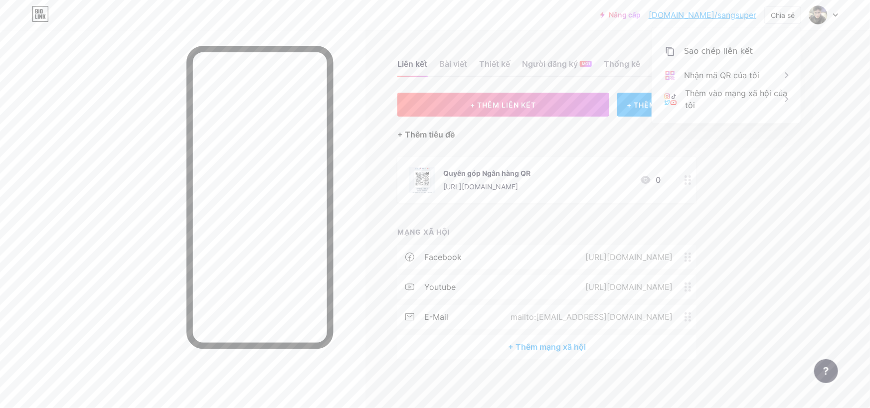
click at [442, 137] on font "+ Thêm tiêu đề" at bounding box center [425, 135] width 57 height 10
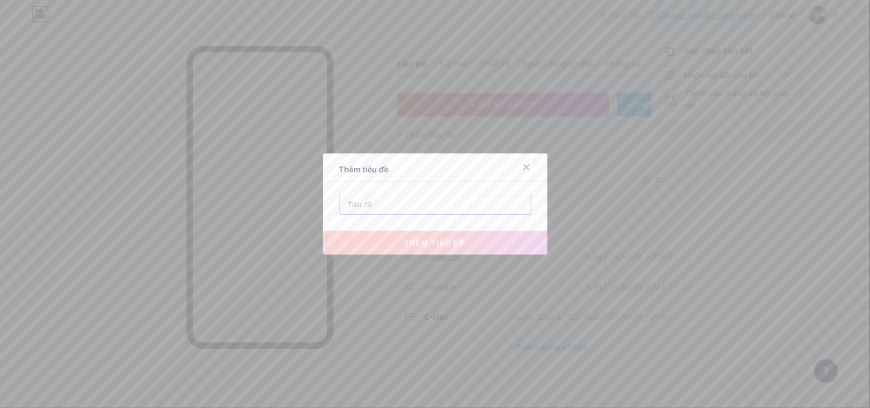
click at [374, 211] on input "text" at bounding box center [434, 204] width 191 height 20
click at [518, 176] on div "Thêm tiêu đề" at bounding box center [435, 170] width 224 height 23
click at [529, 161] on div at bounding box center [532, 168] width 30 height 18
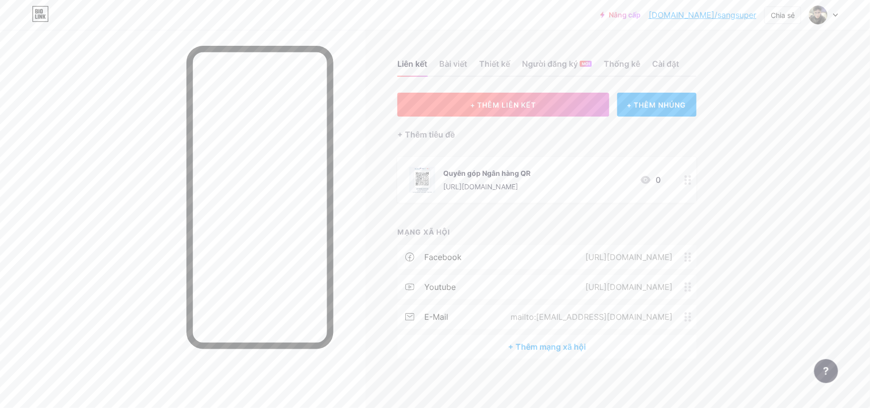
click at [478, 110] on button "+ THÊM LIÊN KẾT" at bounding box center [503, 105] width 212 height 24
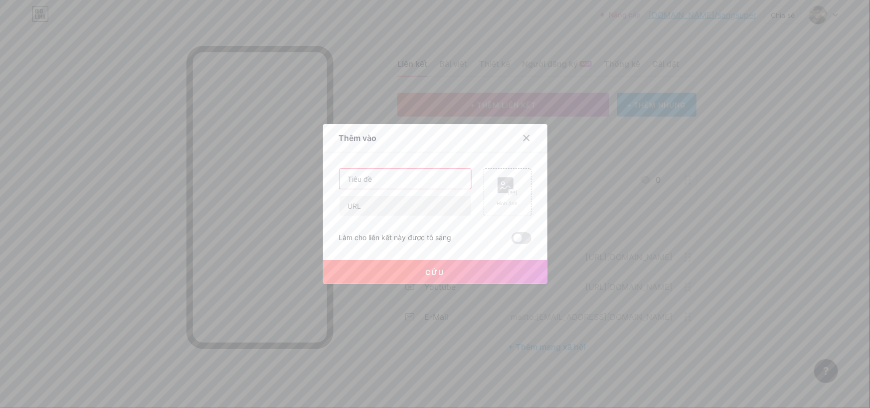
click at [384, 181] on input "text" at bounding box center [405, 179] width 132 height 20
click at [525, 137] on icon at bounding box center [526, 138] width 8 height 8
